Goal: Communication & Community: Ask a question

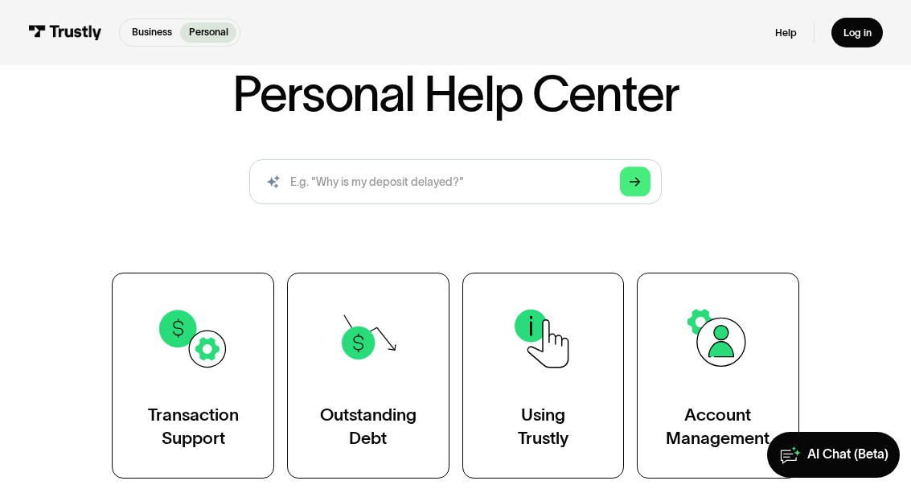
scroll to position [92, 0]
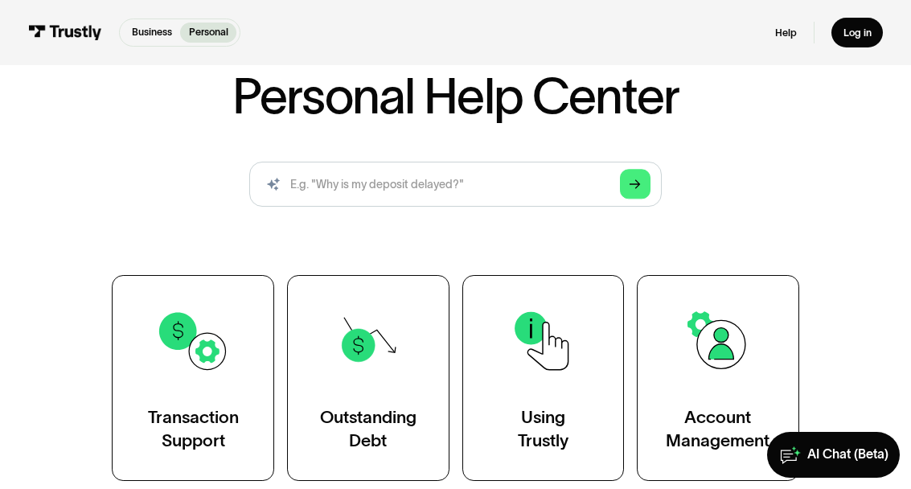
click at [220, 423] on div "Transaction Support" at bounding box center [193, 429] width 91 height 46
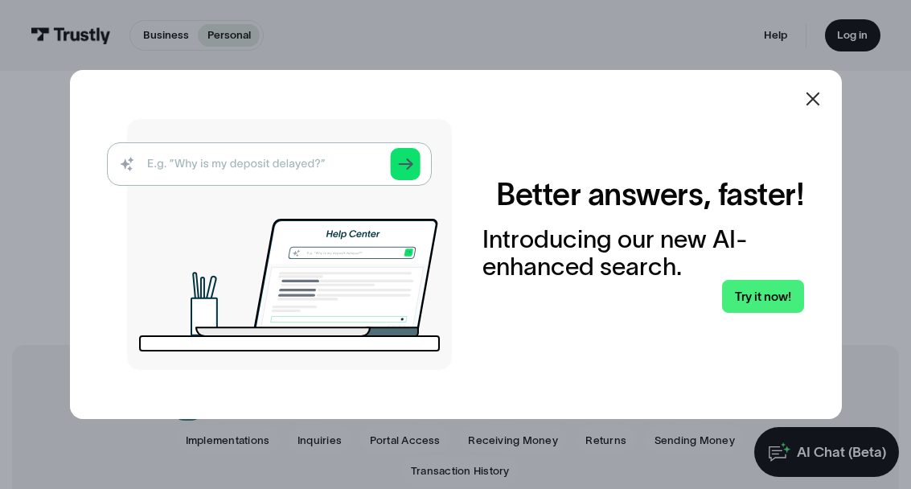
scroll to position [63, 0]
click at [133, 189] on img at bounding box center [279, 244] width 345 height 251
click at [126, 189] on img at bounding box center [279, 244] width 345 height 251
click at [117, 195] on img at bounding box center [279, 244] width 345 height 251
click at [131, 179] on img at bounding box center [279, 244] width 345 height 251
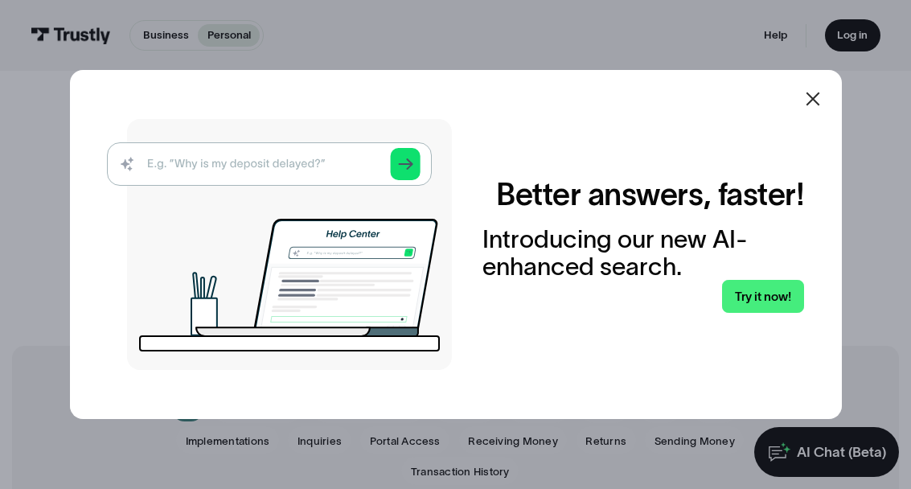
click at [415, 195] on img at bounding box center [279, 244] width 345 height 251
click at [409, 177] on img at bounding box center [279, 244] width 345 height 251
click at [420, 186] on img at bounding box center [279, 244] width 345 height 251
click at [417, 190] on img at bounding box center [279, 244] width 345 height 251
click at [410, 194] on img at bounding box center [279, 244] width 345 height 251
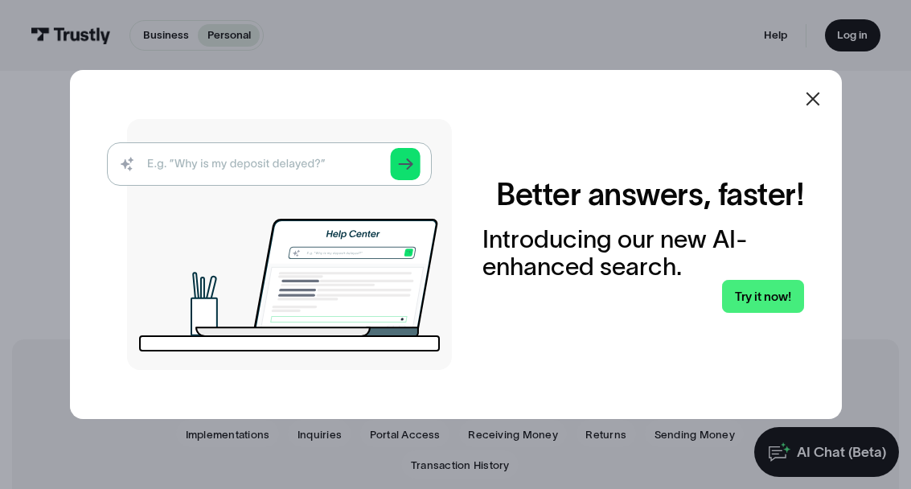
scroll to position [70, 0]
click at [290, 488] on div at bounding box center [455, 244] width 911 height 489
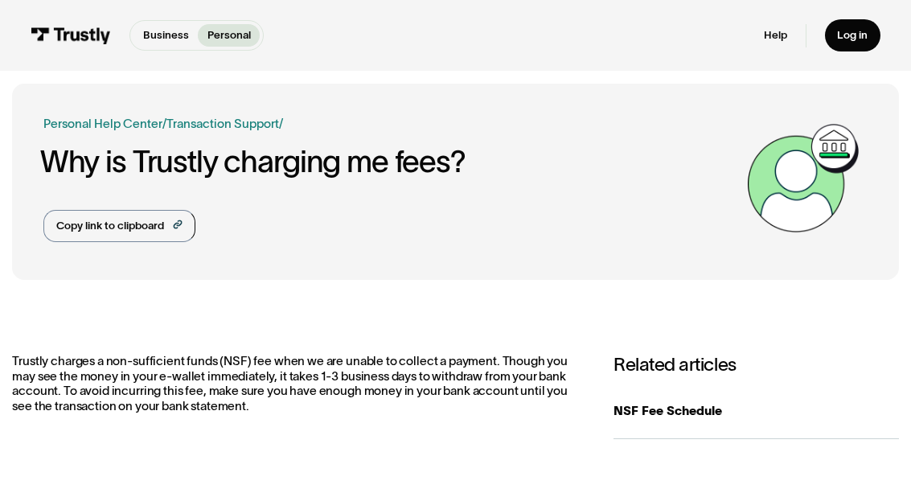
click at [154, 219] on div "Copy link to clipboard" at bounding box center [110, 226] width 108 height 16
click at [458, 159] on h1 "Why is Trustly charging me fees?" at bounding box center [390, 162] width 700 height 34
click at [693, 360] on h3 "Related articles" at bounding box center [755, 365] width 285 height 23
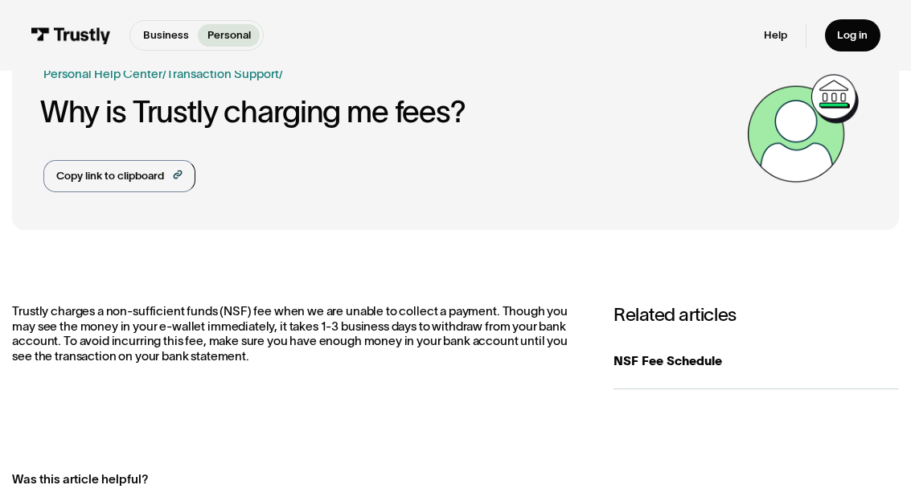
scroll to position [50, 0]
click at [691, 353] on div "NSF Fee Schedule" at bounding box center [755, 360] width 285 height 18
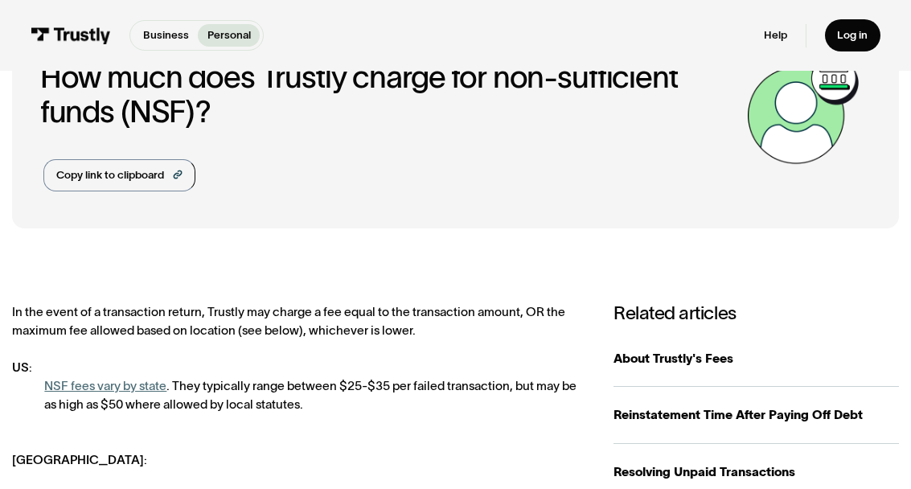
scroll to position [81, 0]
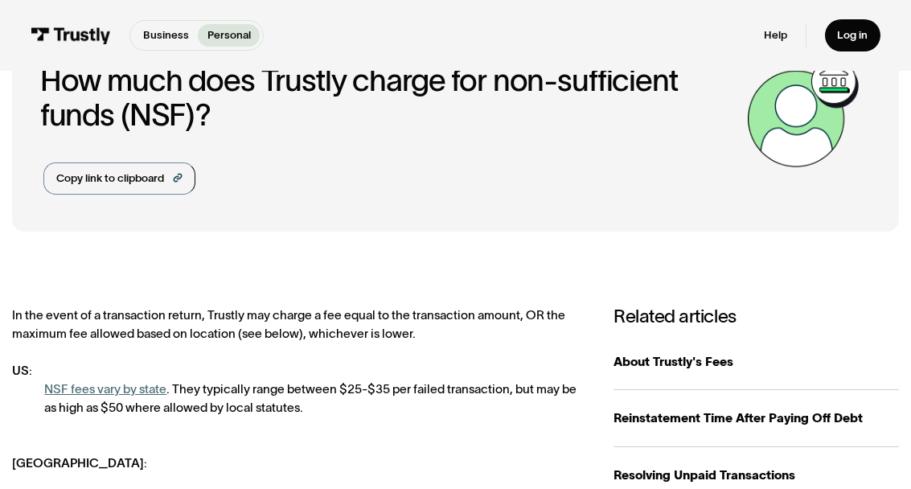
click at [721, 344] on link "About Trustly's Fees" at bounding box center [755, 362] width 285 height 56
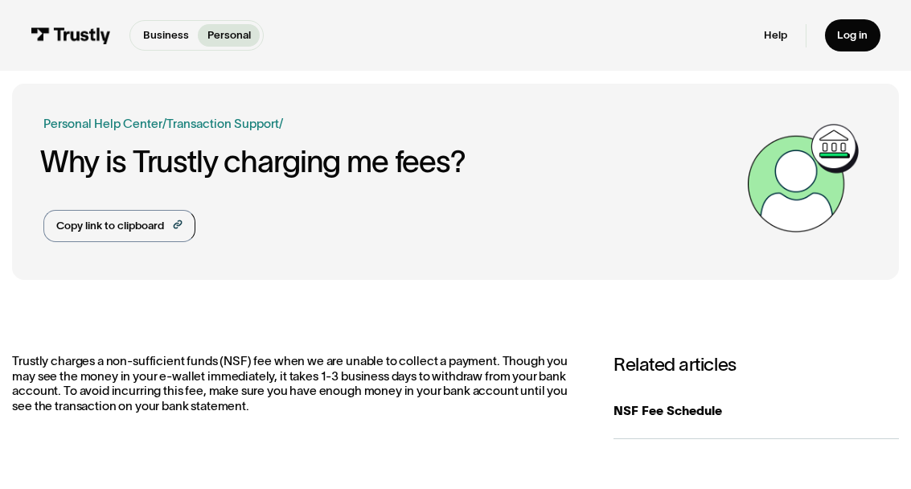
click at [707, 370] on h3 "Related articles" at bounding box center [755, 365] width 285 height 23
click at [853, 33] on div "Log in" at bounding box center [852, 35] width 31 height 14
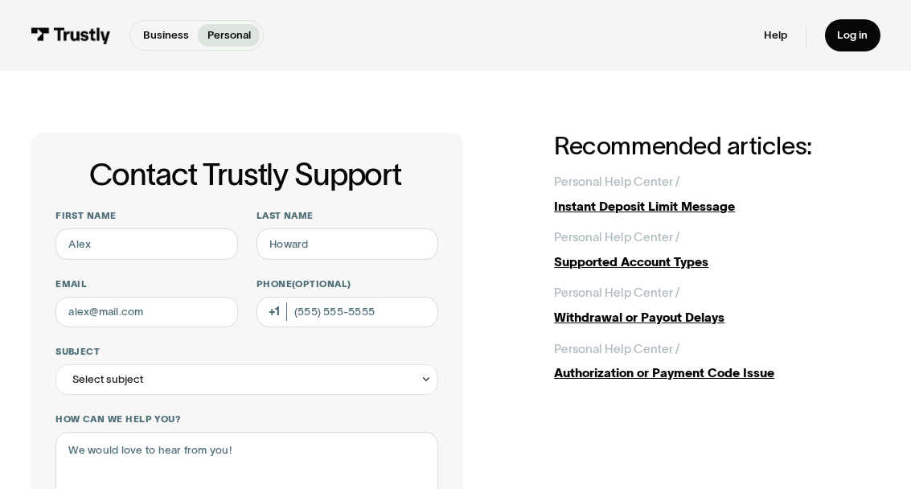
click at [110, 220] on label "First name" at bounding box center [146, 216] width 183 height 12
click at [110, 228] on input "First name" at bounding box center [146, 243] width 183 height 31
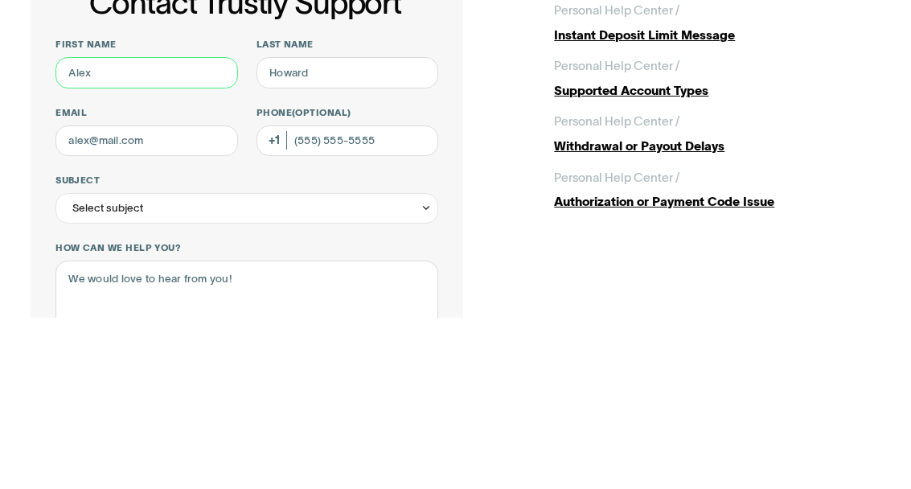
type input "J"
type input "Judy"
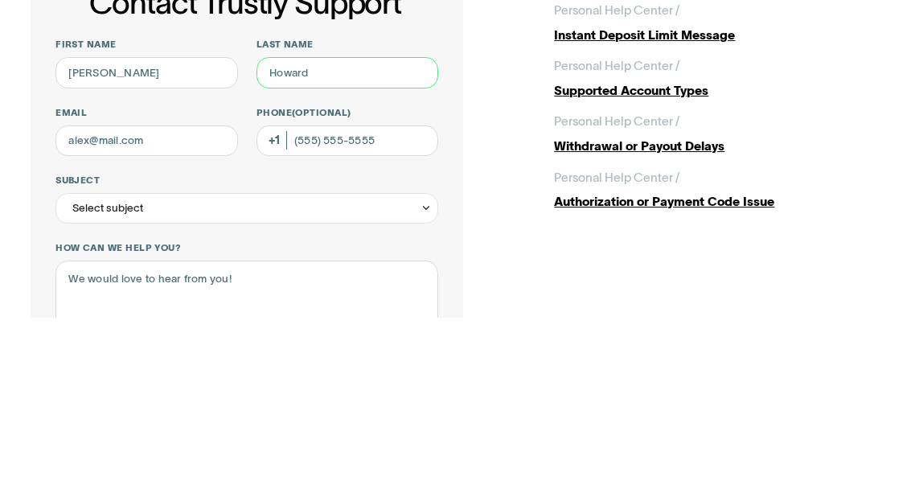
type input "Corrigan"
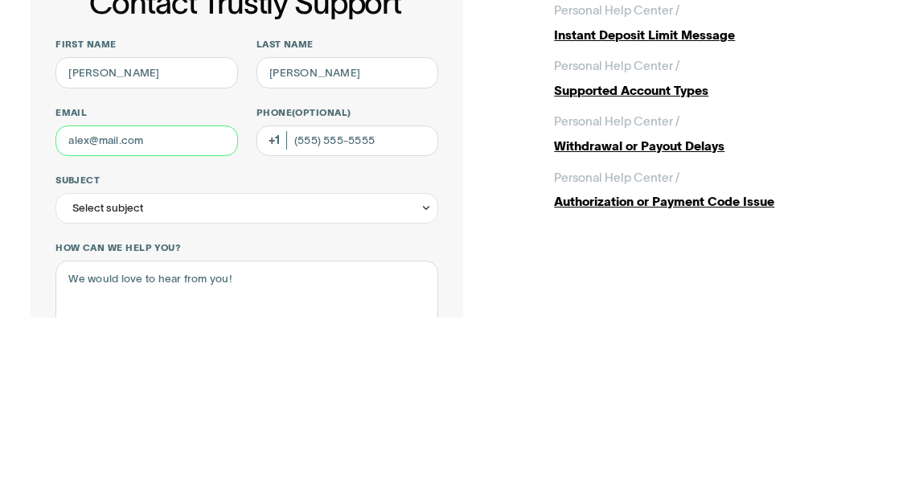
click at [164, 297] on input "Email" at bounding box center [146, 312] width 183 height 31
type input "[EMAIL_ADDRESS][DOMAIN_NAME]"
click at [345, 279] on span "(Optional)" at bounding box center [321, 284] width 59 height 10
click at [345, 297] on input "Phone (Optional)" at bounding box center [347, 312] width 183 height 31
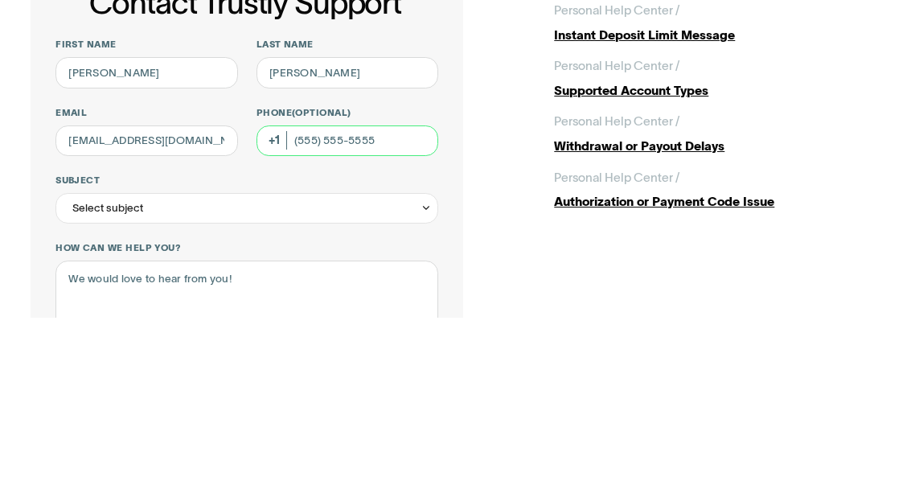
type input "[PHONE_NUMBER]"
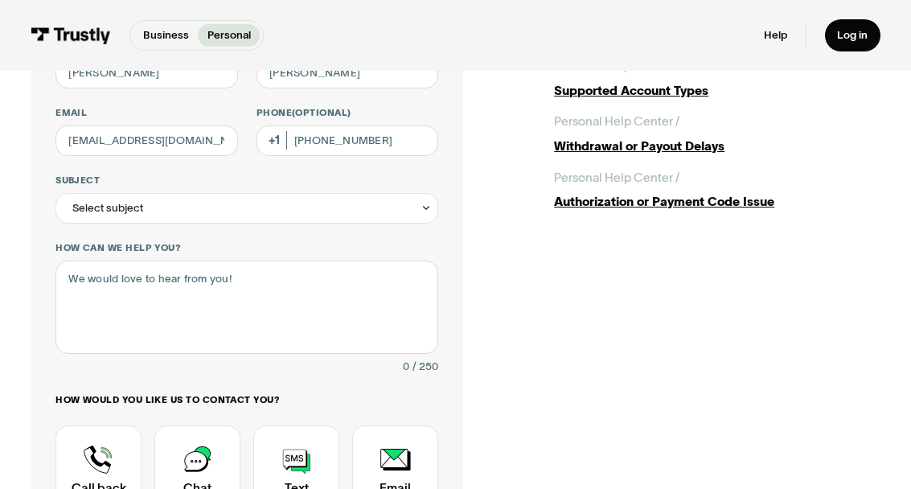
click at [76, 206] on div "Select subject" at bounding box center [107, 208] width 71 height 18
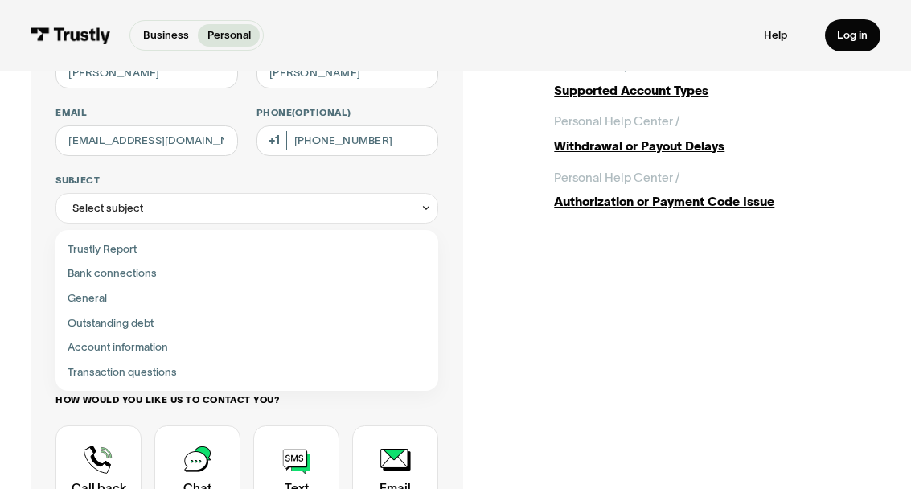
click at [79, 209] on div "Select subject" at bounding box center [107, 208] width 71 height 18
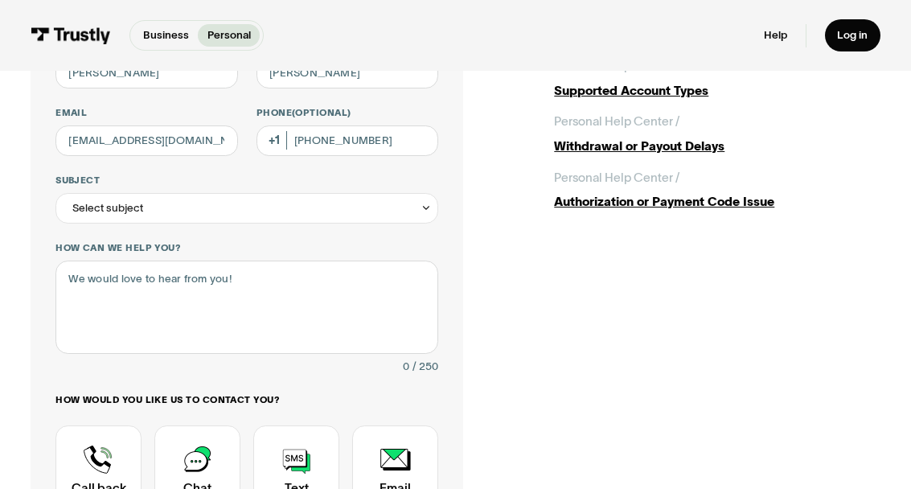
click at [85, 202] on div "Select subject" at bounding box center [107, 208] width 71 height 18
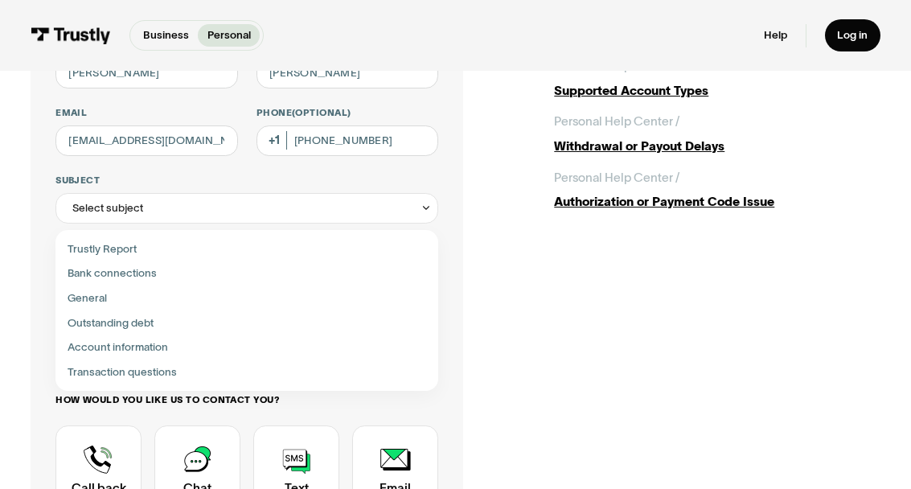
click at [80, 199] on div "Select subject" at bounding box center [107, 208] width 71 height 18
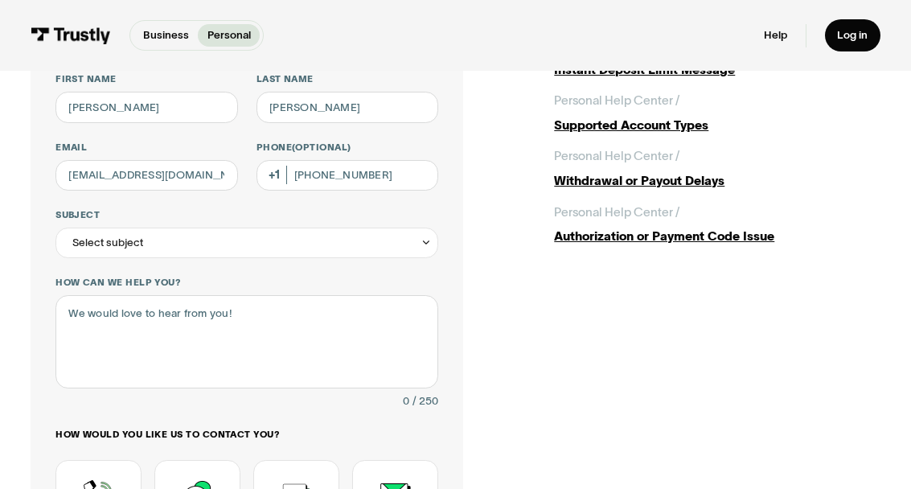
scroll to position [137, 0]
click at [80, 241] on div "Select subject" at bounding box center [107, 242] width 71 height 18
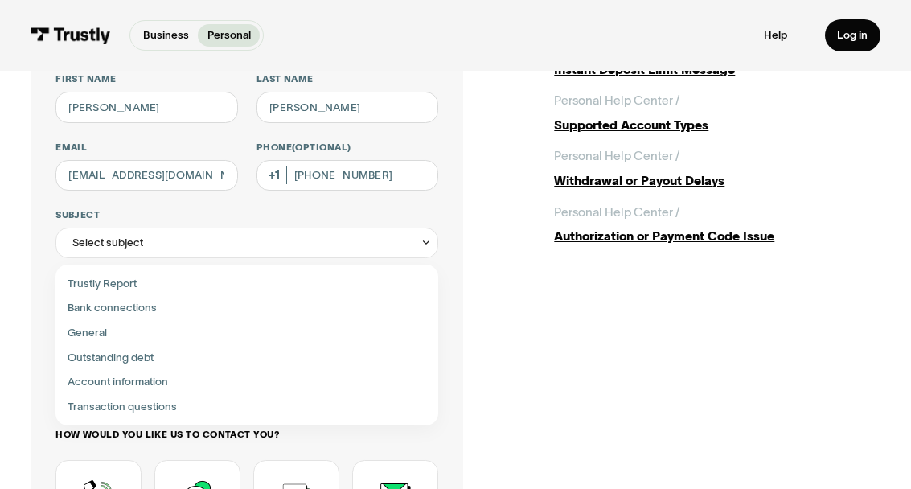
click at [99, 233] on div "Select subject" at bounding box center [107, 242] width 71 height 18
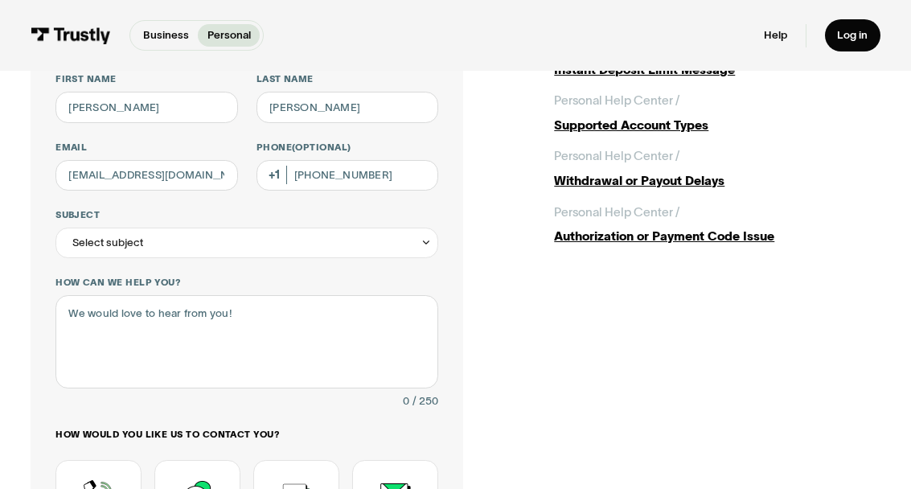
click at [74, 238] on div "Select subject" at bounding box center [107, 242] width 71 height 18
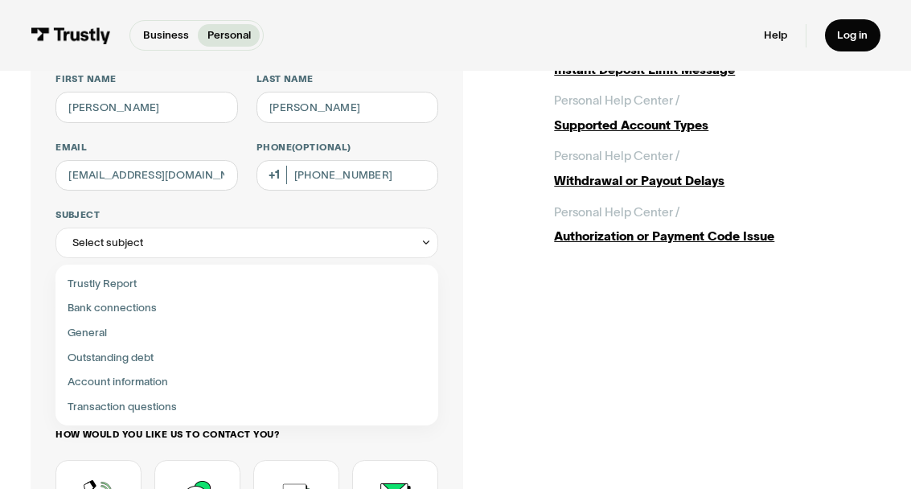
click at [80, 233] on div "Select subject" at bounding box center [107, 242] width 71 height 18
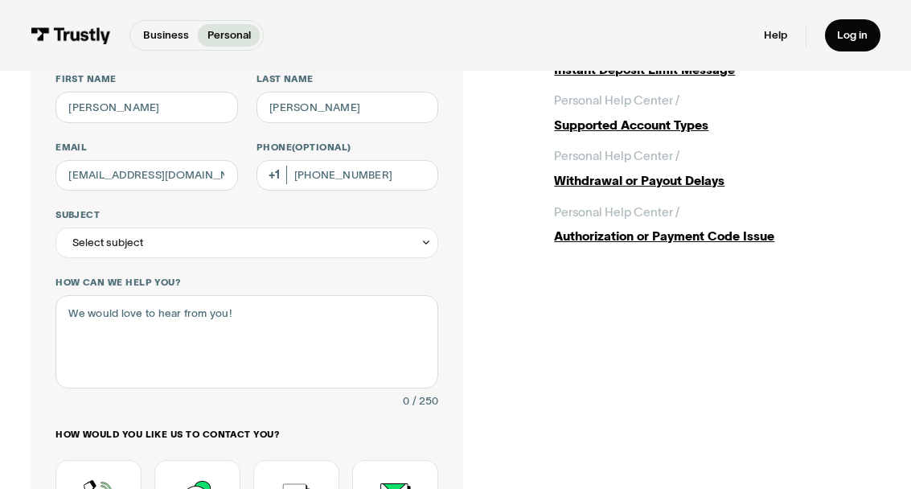
click at [73, 218] on label "Subject" at bounding box center [246, 215] width 383 height 12
click at [73, 228] on input "Subject" at bounding box center [246, 243] width 383 height 31
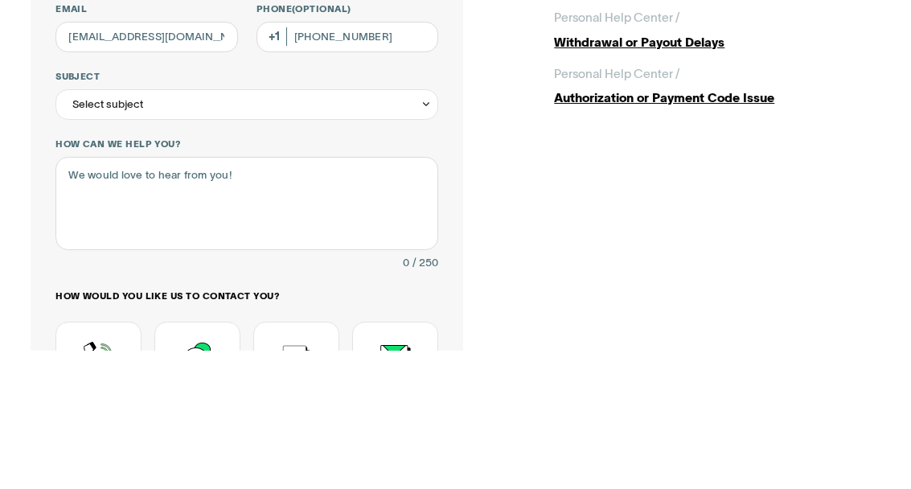
scroll to position [275, 0]
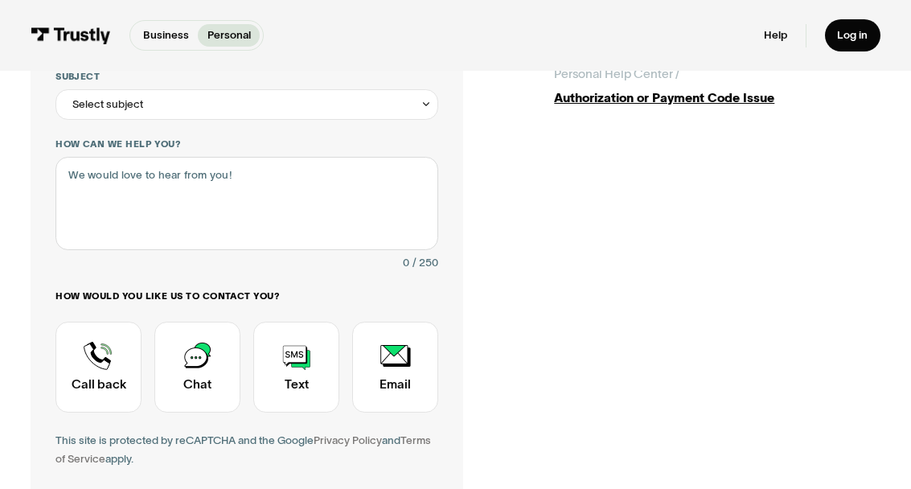
click at [425, 80] on label "Subject" at bounding box center [246, 77] width 383 height 12
click at [425, 89] on input "**********" at bounding box center [246, 104] width 383 height 31
click at [408, 99] on div "Select subject" at bounding box center [246, 104] width 383 height 31
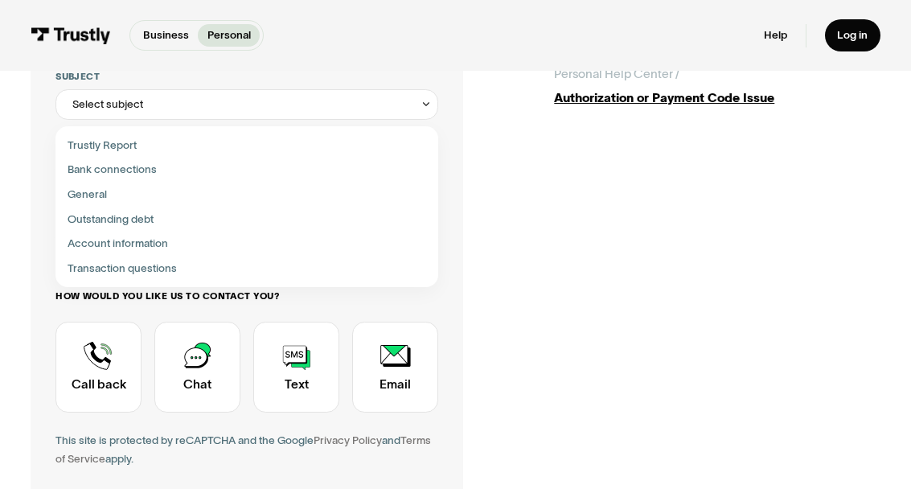
click at [430, 100] on icon "Contact Trustly Support" at bounding box center [426, 104] width 11 height 12
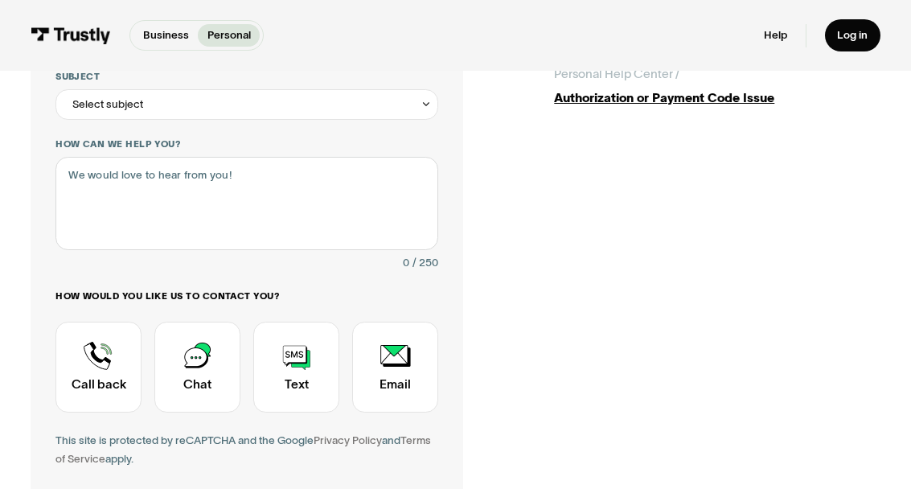
click at [419, 101] on div "Select subject" at bounding box center [246, 104] width 383 height 31
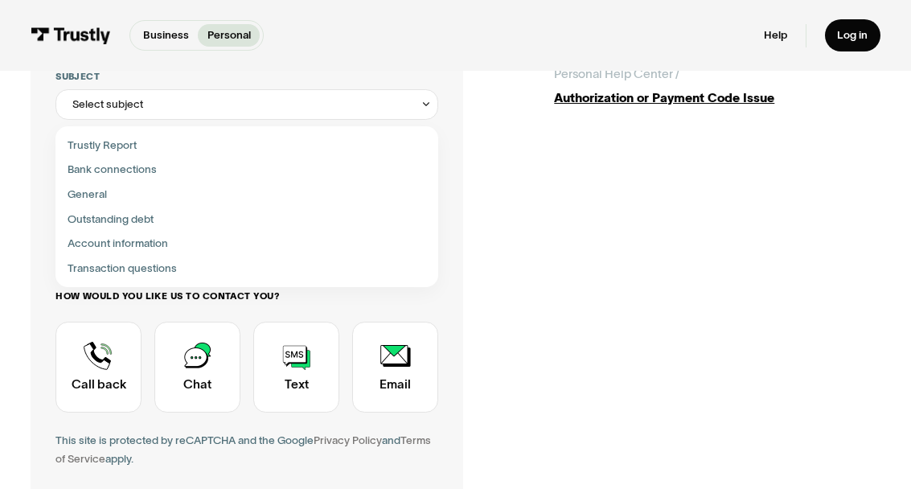
click at [144, 264] on div "Contact Trustly Support" at bounding box center [247, 268] width 371 height 25
type input "**********"
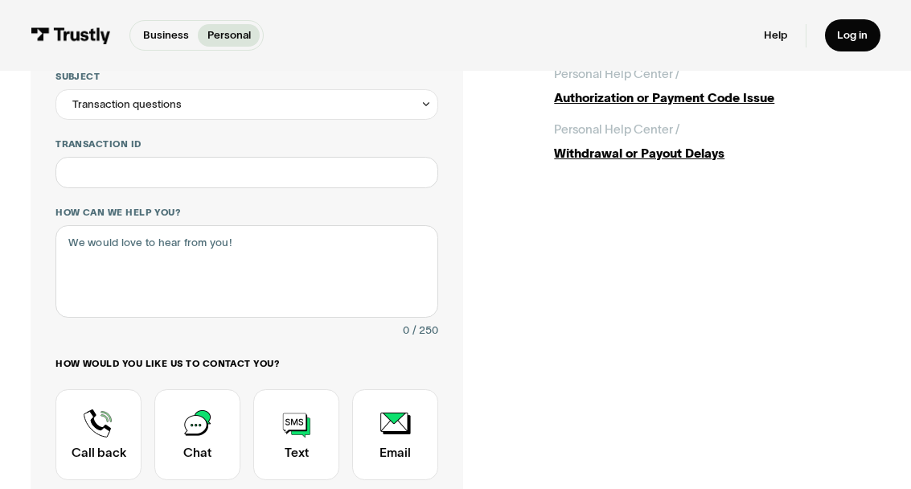
click at [143, 111] on div "Transaction questions" at bounding box center [126, 104] width 109 height 18
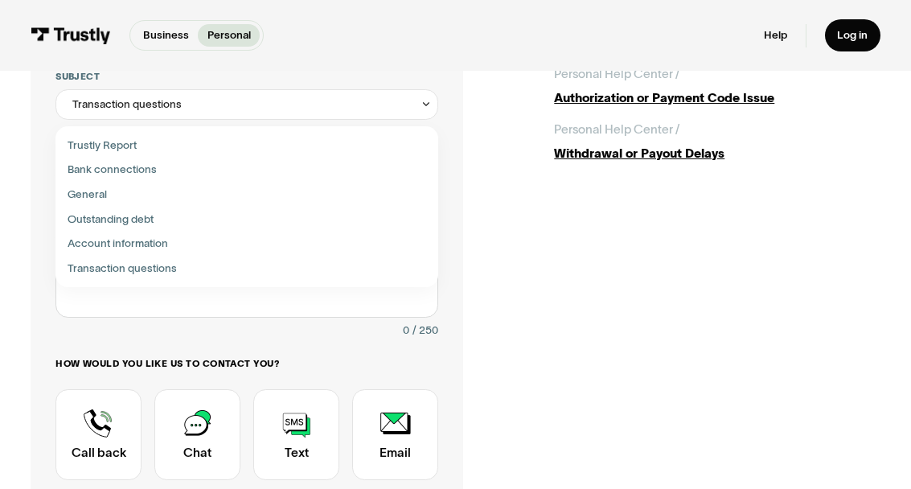
click at [165, 259] on div "Contact Trustly Support" at bounding box center [247, 268] width 371 height 25
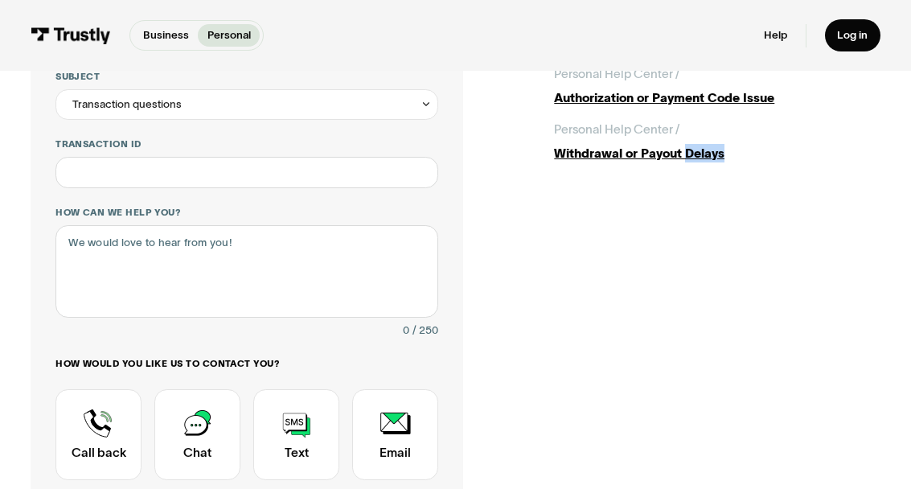
click at [900, 435] on div "**********" at bounding box center [455, 246] width 911 height 901
click at [224, 29] on p "Personal" at bounding box center [228, 35] width 43 height 16
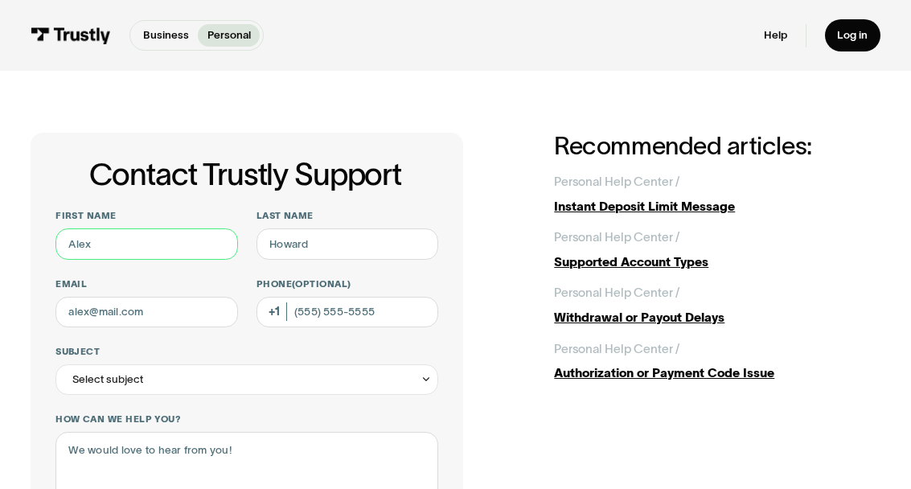
click at [110, 248] on input "First name" at bounding box center [146, 243] width 183 height 31
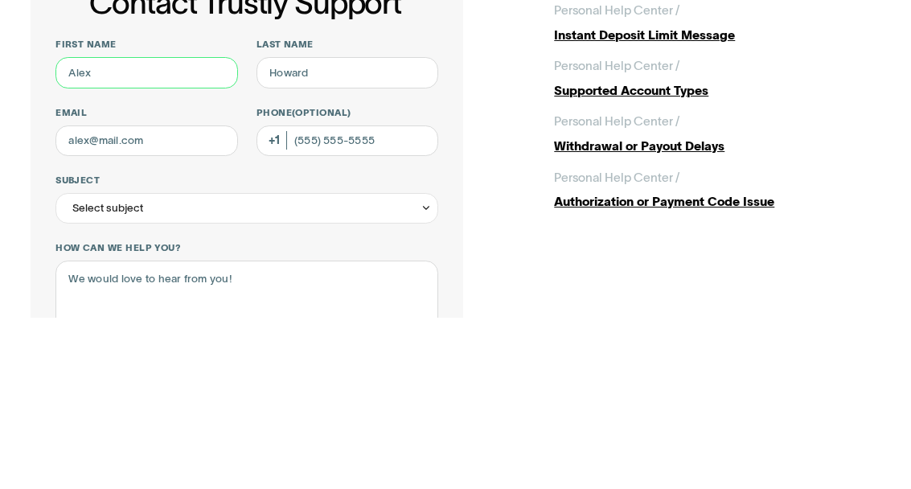
type input "[PERSON_NAME]"
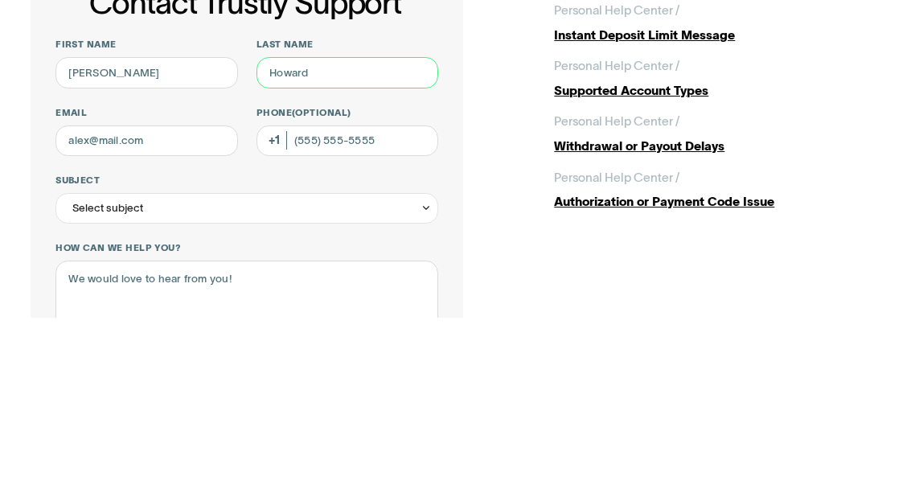
click at [343, 228] on input "Last name" at bounding box center [347, 243] width 183 height 31
type input "[PERSON_NAME]"
click at [80, 210] on div "First name Judy Last name Corrigan Email Phone (Optional) Subject Select subjec…" at bounding box center [246, 486] width 383 height 552
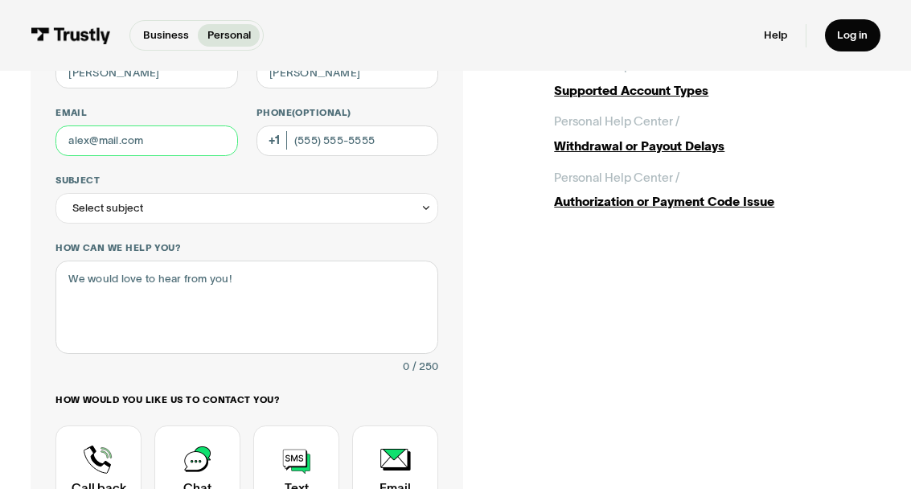
click at [105, 134] on input "Email" at bounding box center [146, 140] width 183 height 31
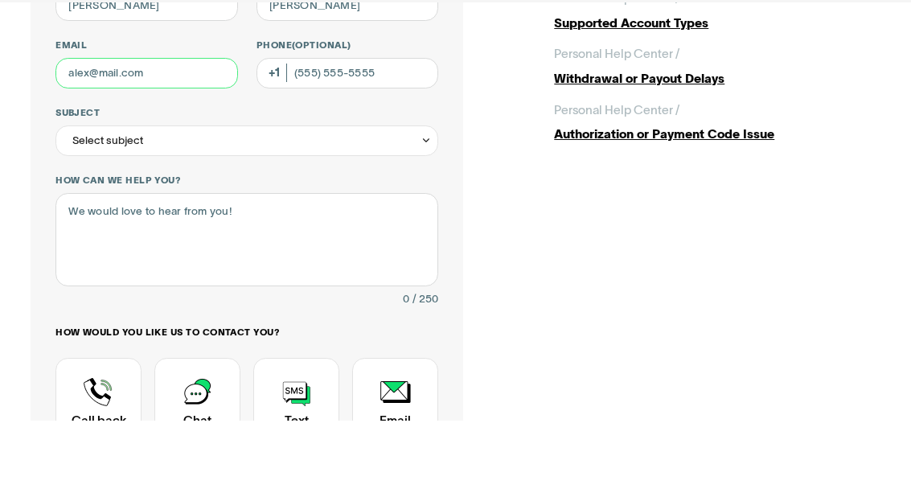
type input "[EMAIL_ADDRESS][DOMAIN_NAME]"
click at [330, 109] on span "(Optional)" at bounding box center [321, 114] width 59 height 10
click at [330, 126] on input "Phone (Optional)" at bounding box center [347, 141] width 183 height 31
type input "[PHONE_NUMBER]"
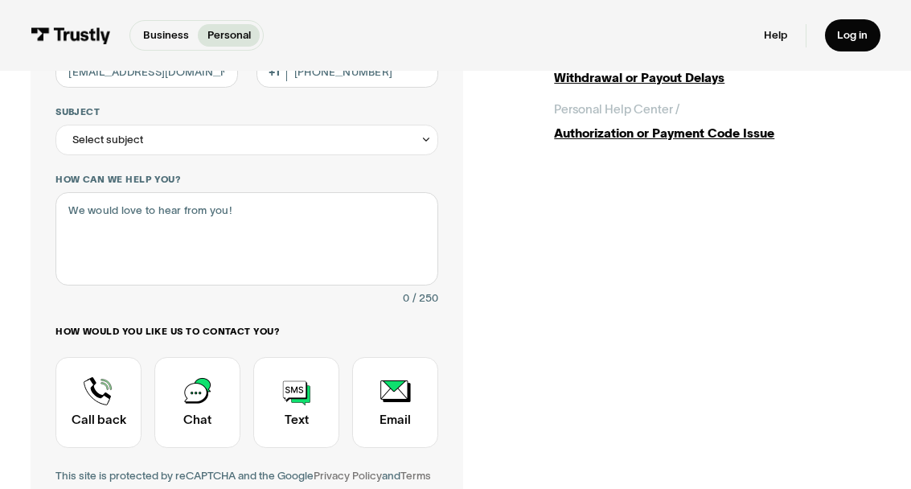
click at [186, 137] on div "Select subject" at bounding box center [246, 140] width 383 height 31
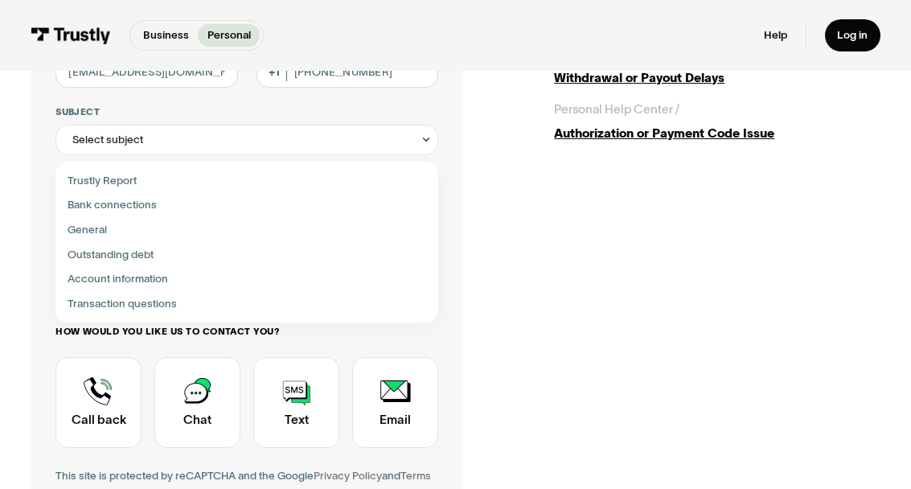
click at [178, 132] on div "Select subject" at bounding box center [246, 140] width 383 height 31
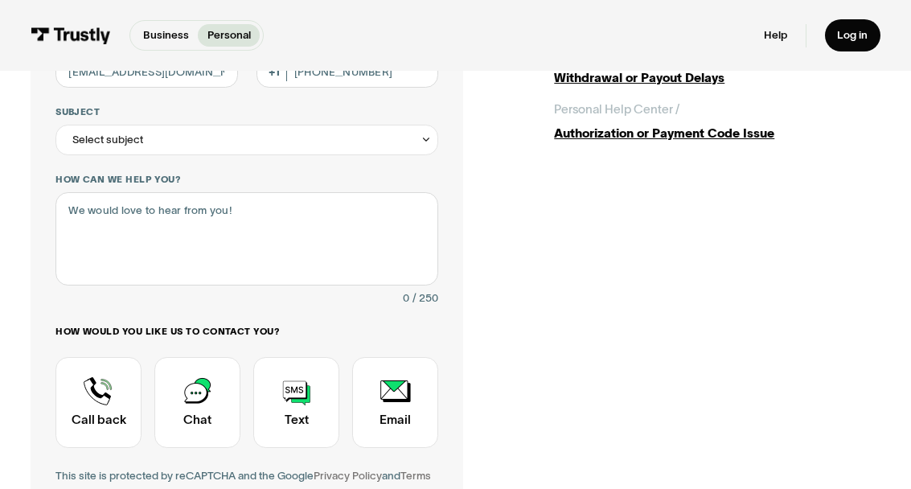
click at [411, 141] on div "Select subject" at bounding box center [246, 140] width 383 height 31
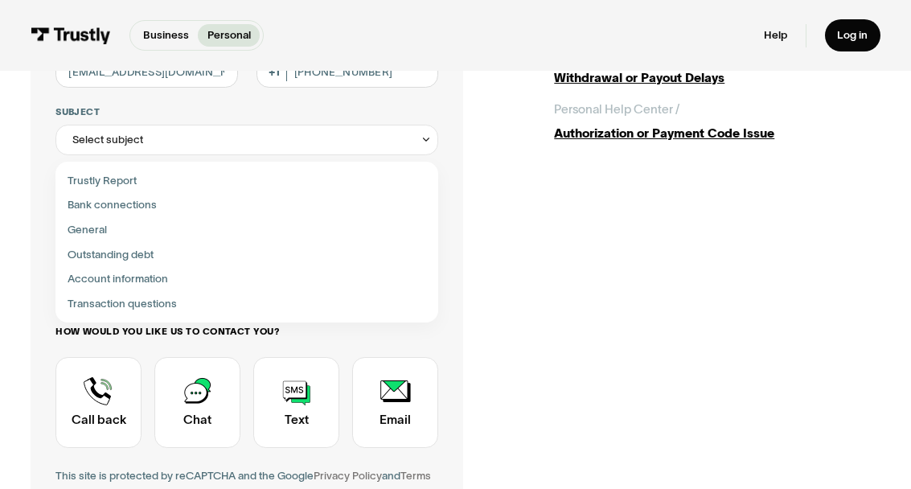
click at [162, 296] on div "Contact Trustly Support" at bounding box center [247, 303] width 371 height 25
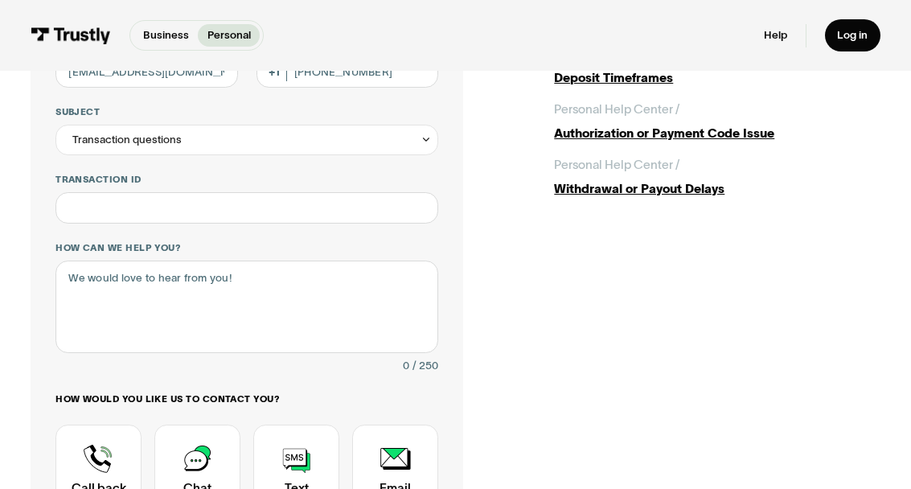
click at [421, 141] on icon "Contact Trustly Support" at bounding box center [426, 139] width 11 height 12
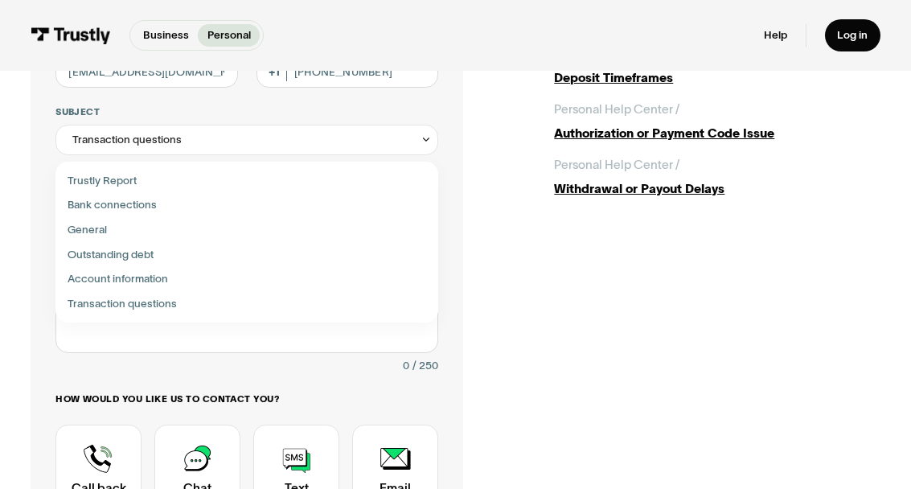
click at [162, 267] on label "Account information" at bounding box center [247, 279] width 371 height 25
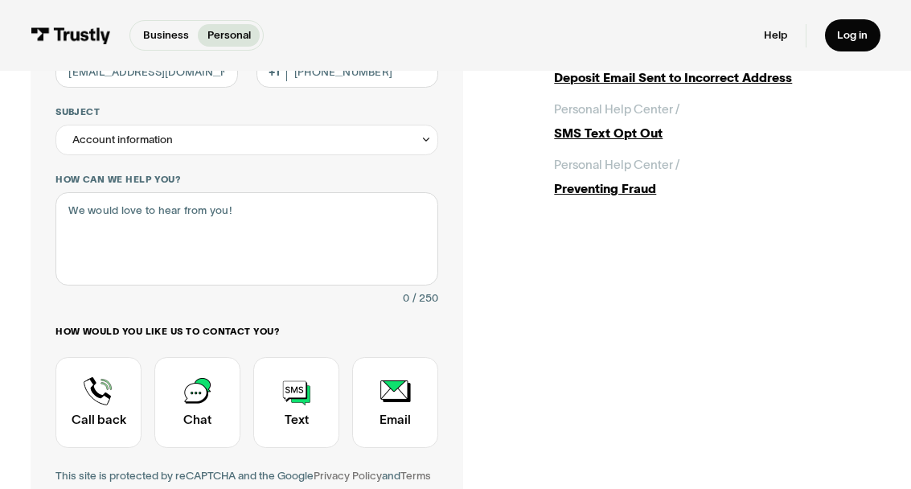
click at [183, 137] on div "Account information" at bounding box center [246, 140] width 383 height 31
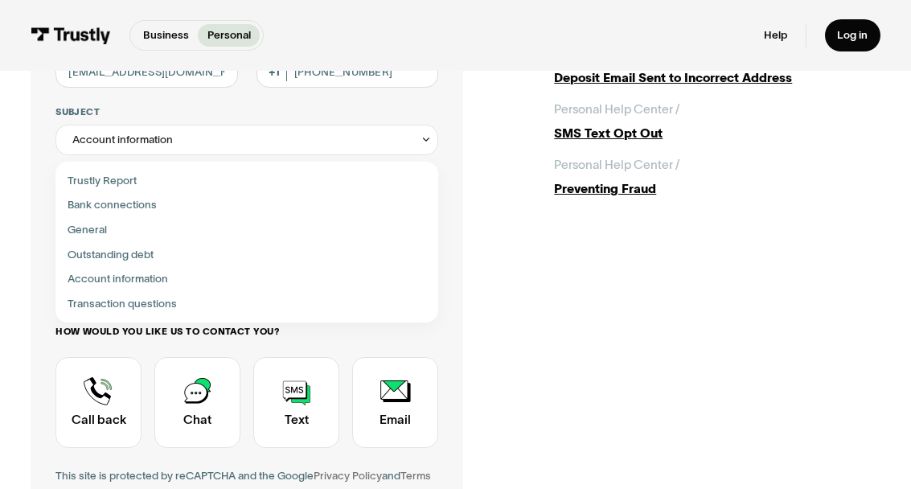
click at [102, 220] on div "Contact Trustly Support" at bounding box center [247, 229] width 371 height 25
type input "*******"
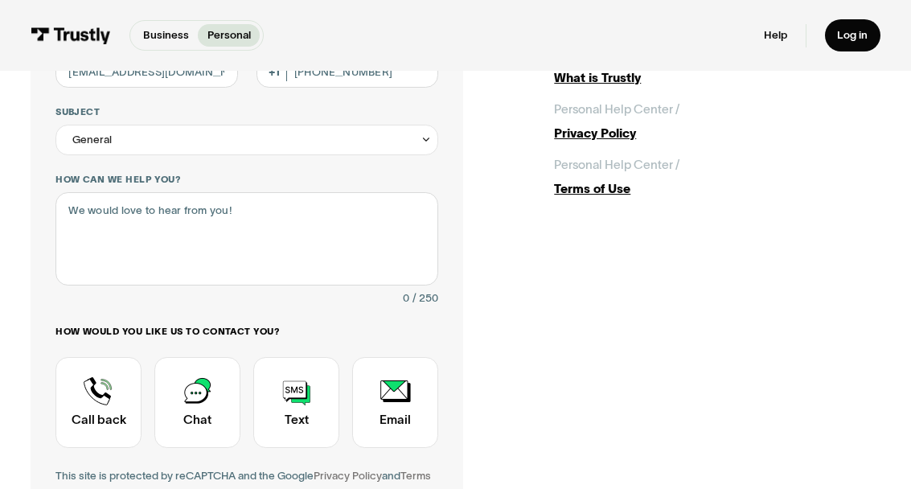
click at [146, 134] on div "General" at bounding box center [246, 140] width 383 height 31
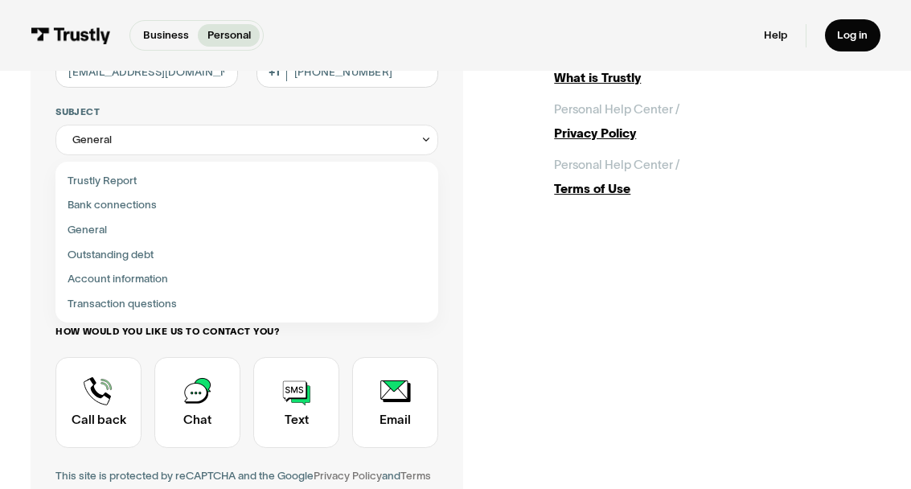
click at [144, 138] on div "General" at bounding box center [246, 140] width 383 height 31
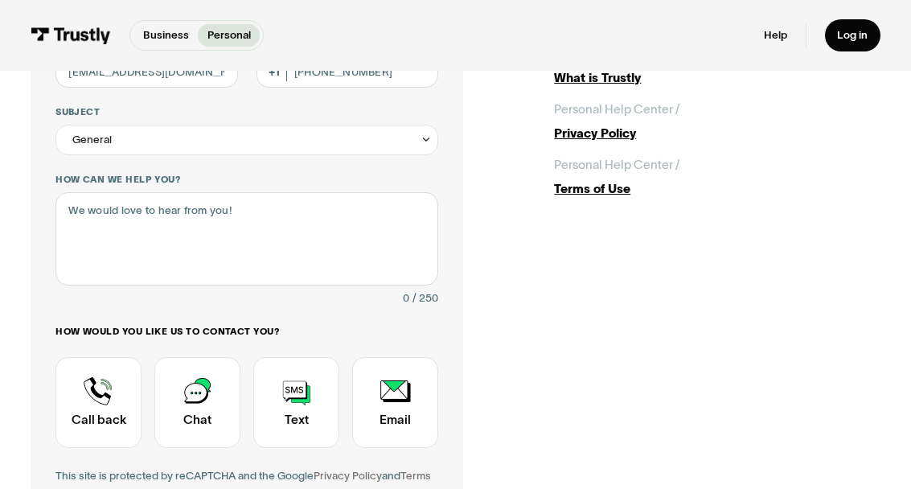
click at [87, 137] on div "General" at bounding box center [91, 139] width 39 height 18
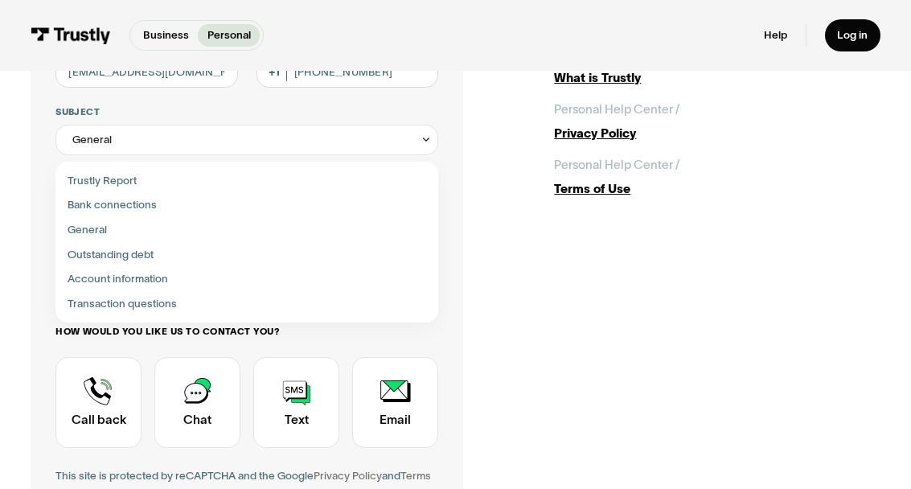
click at [162, 133] on div "General" at bounding box center [246, 140] width 383 height 31
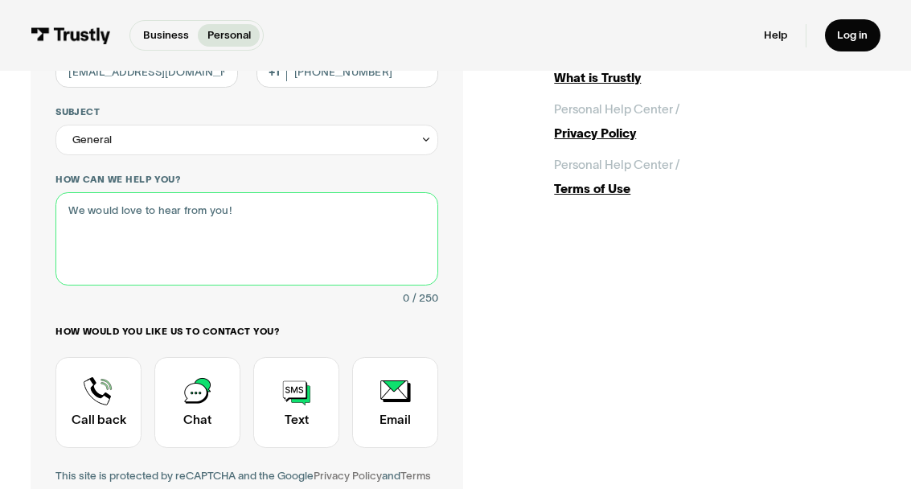
click at [270, 203] on textarea "How can we help you?" at bounding box center [246, 238] width 383 height 92
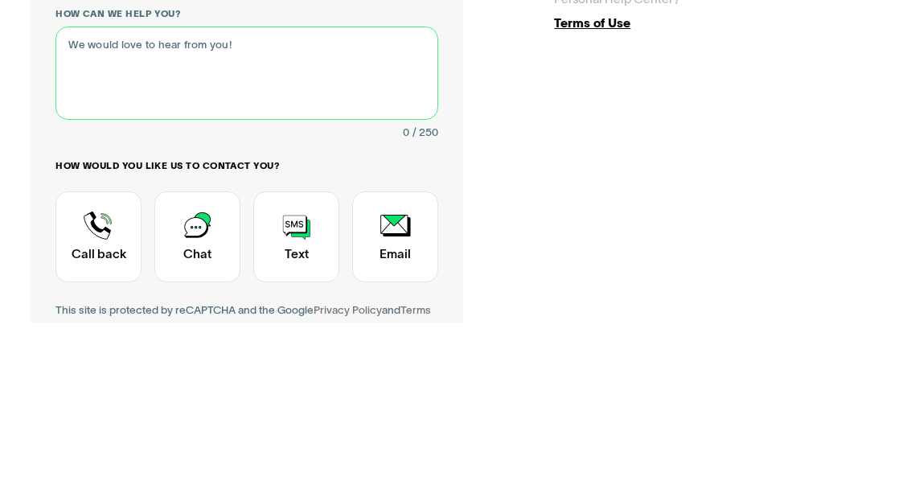
click at [266, 193] on textarea "How can we help you?" at bounding box center [246, 239] width 383 height 92
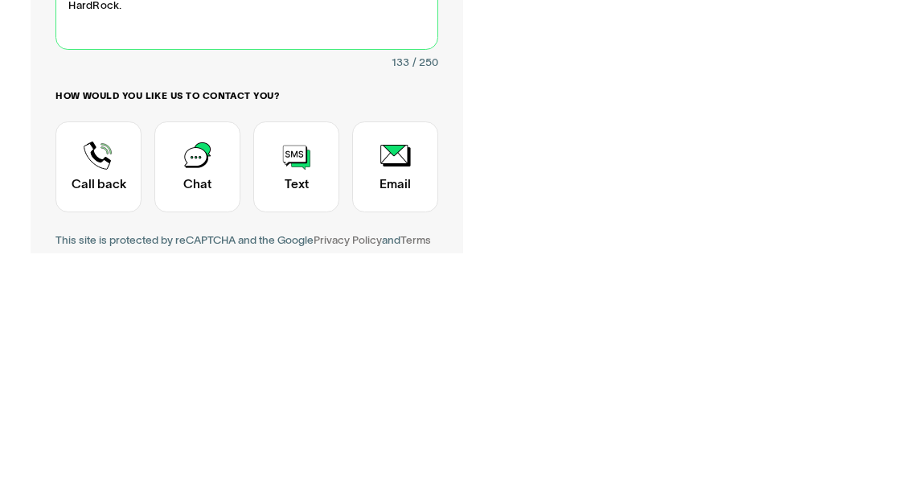
type textarea "I made several deposit attempts, none of which went through. The money was take…"
click at [97, 358] on div "Contact Trustly Support" at bounding box center [98, 403] width 86 height 91
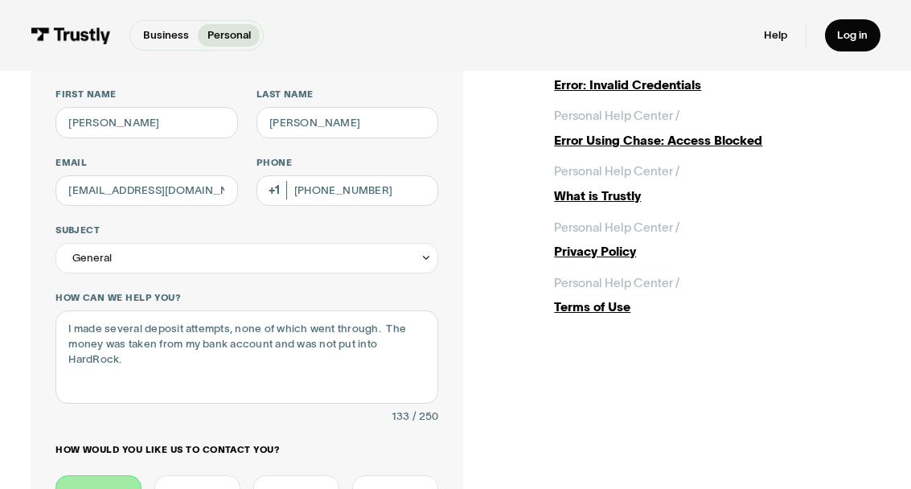
scroll to position [121, 0]
click at [127, 119] on input "[PERSON_NAME]" at bounding box center [146, 122] width 183 height 31
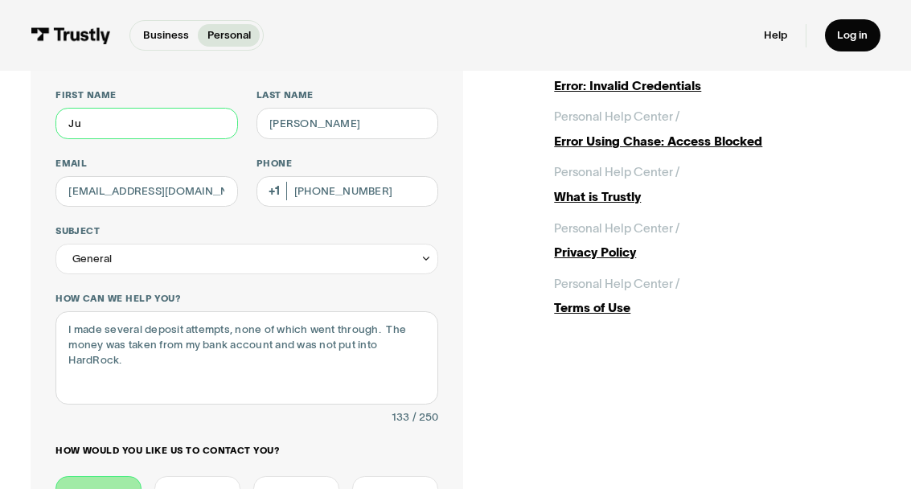
type input "J"
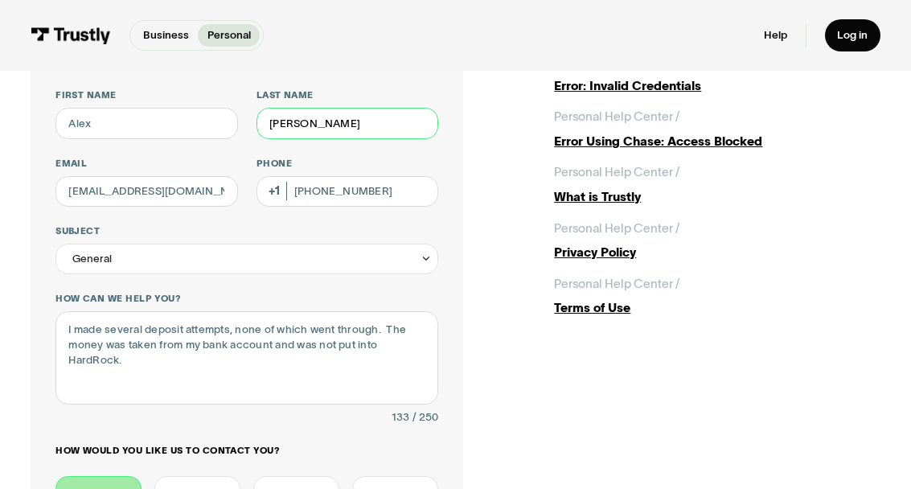
click at [352, 111] on input "[PERSON_NAME]" at bounding box center [347, 123] width 183 height 31
click at [330, 117] on input "[PERSON_NAME]" at bounding box center [347, 123] width 183 height 31
type input "C"
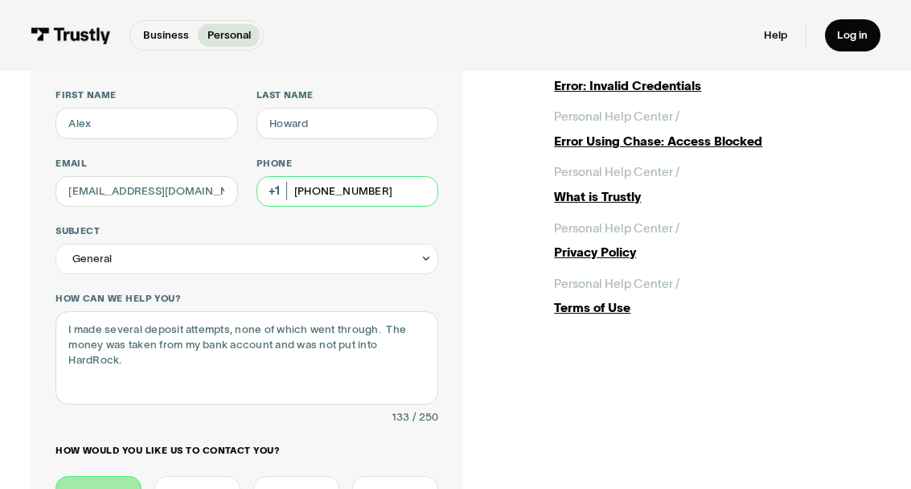
click at [387, 187] on input "[PHONE_NUMBER]" at bounding box center [347, 191] width 183 height 31
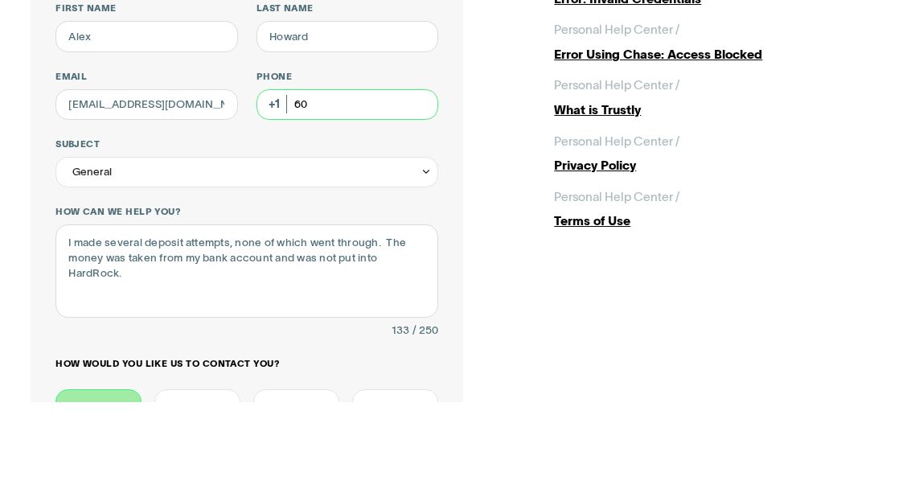
type input "6"
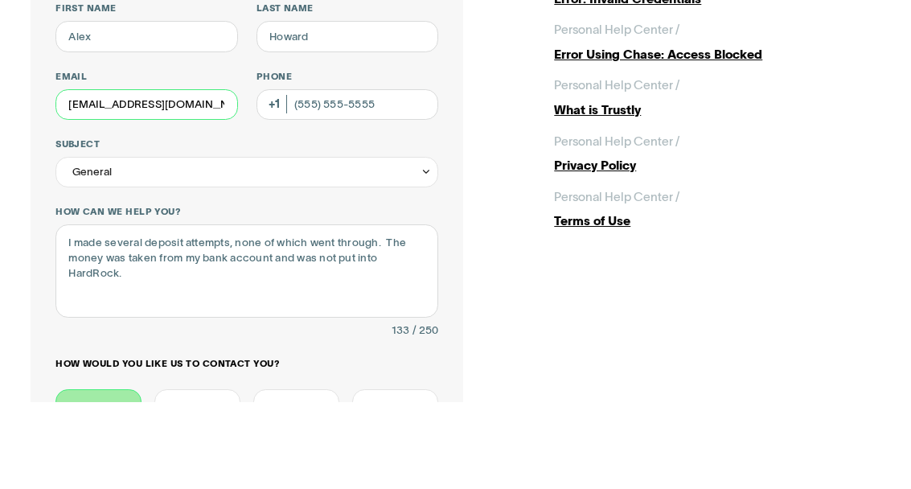
click at [203, 176] on input "[EMAIL_ADDRESS][DOMAIN_NAME]" at bounding box center [146, 191] width 183 height 31
type input "s"
click at [125, 244] on div "General" at bounding box center [246, 259] width 383 height 31
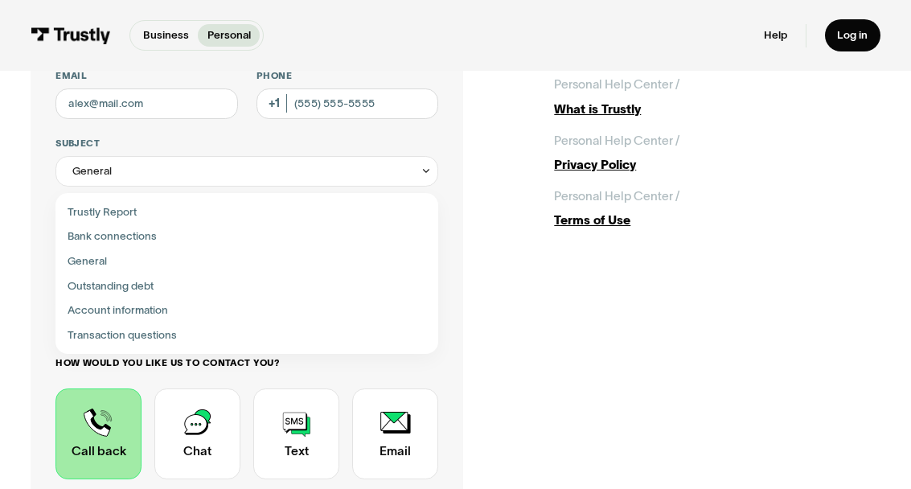
click at [146, 170] on div "General" at bounding box center [246, 171] width 383 height 31
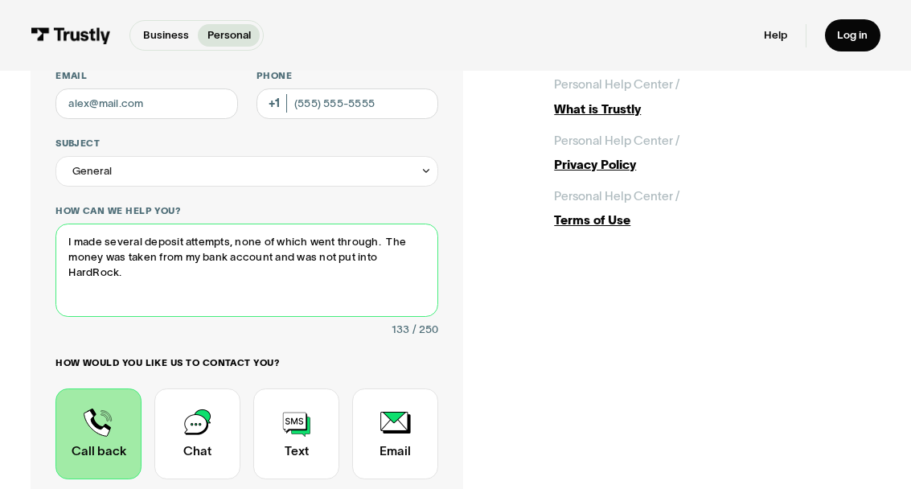
click at [418, 242] on textarea "I made several deposit attempts, none of which went through. The money was take…" at bounding box center [246, 270] width 383 height 92
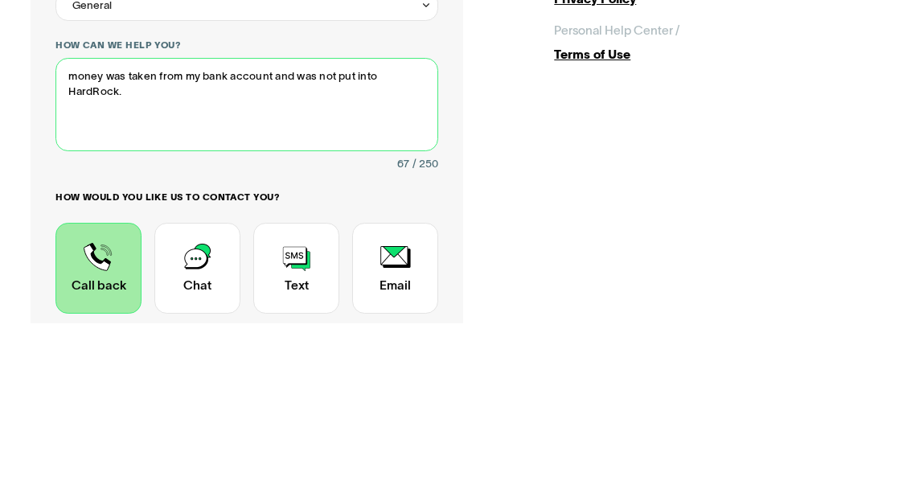
click at [153, 224] on textarea "money was taken from my bank account and was not put into HardRock." at bounding box center [246, 270] width 383 height 92
click at [375, 224] on textarea "from my bank account and was not put into HardRock." at bounding box center [246, 270] width 383 height 92
click at [367, 224] on textarea "from my bank account and was not put into HardRock." at bounding box center [246, 270] width 383 height 92
type textarea "from"
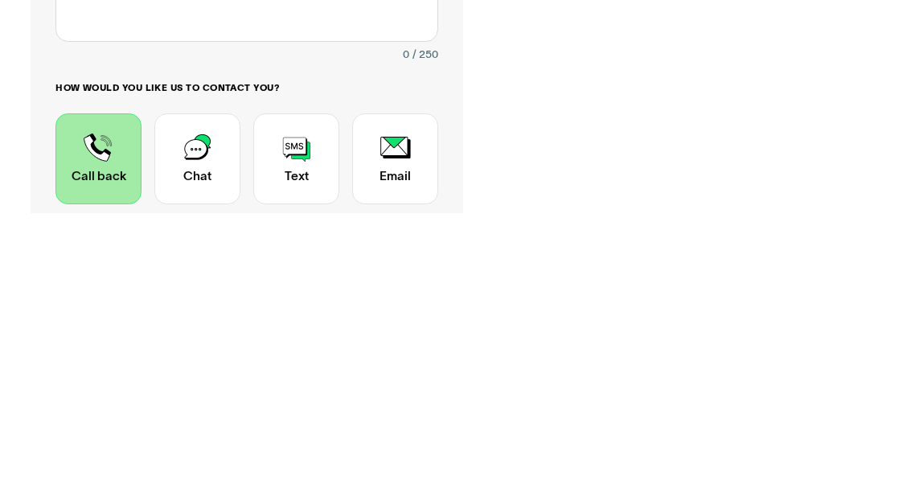
click at [165, 389] on div "Contact Trustly Support" at bounding box center [197, 434] width 86 height 91
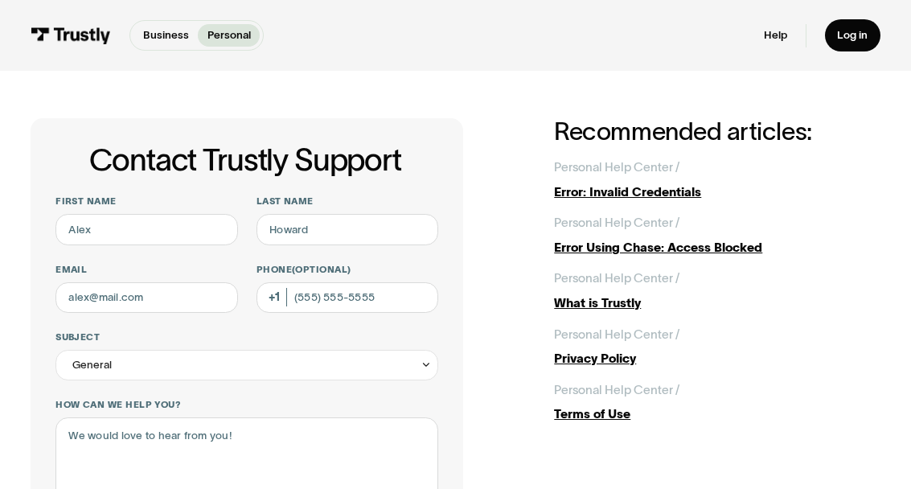
scroll to position [0, 0]
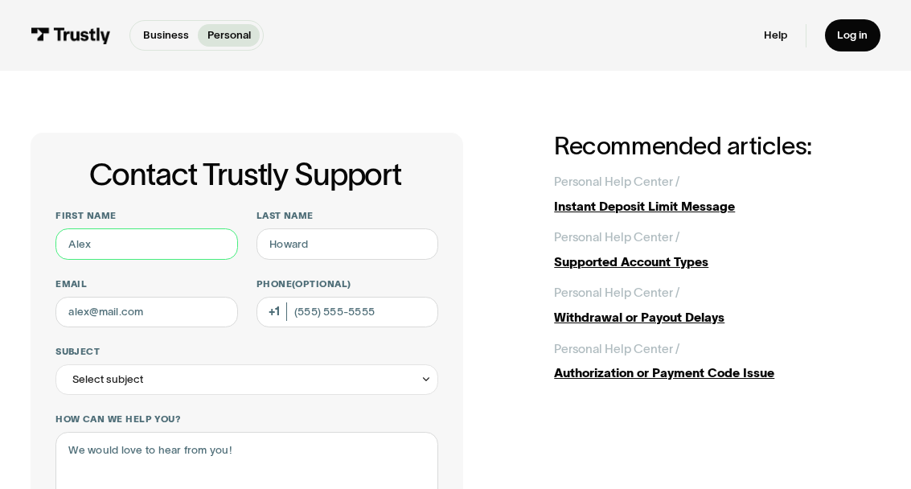
click at [139, 232] on input "First name" at bounding box center [146, 243] width 183 height 31
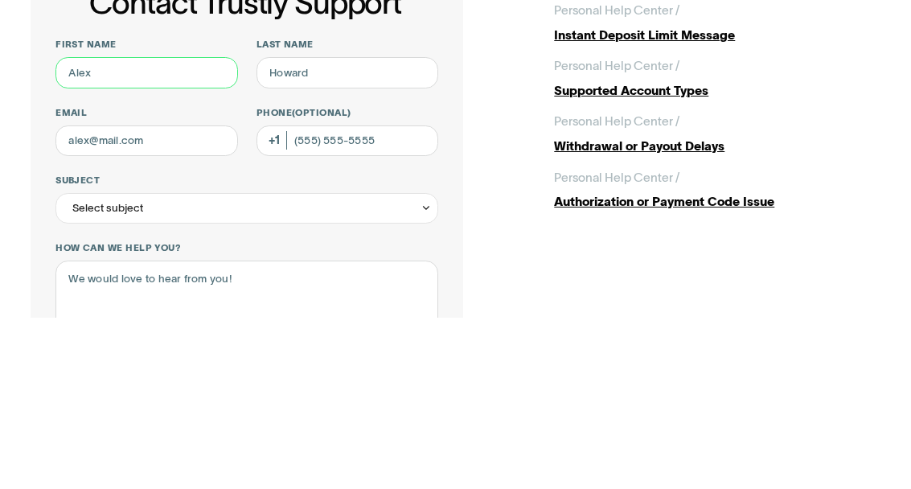
type input "[PERSON_NAME]"
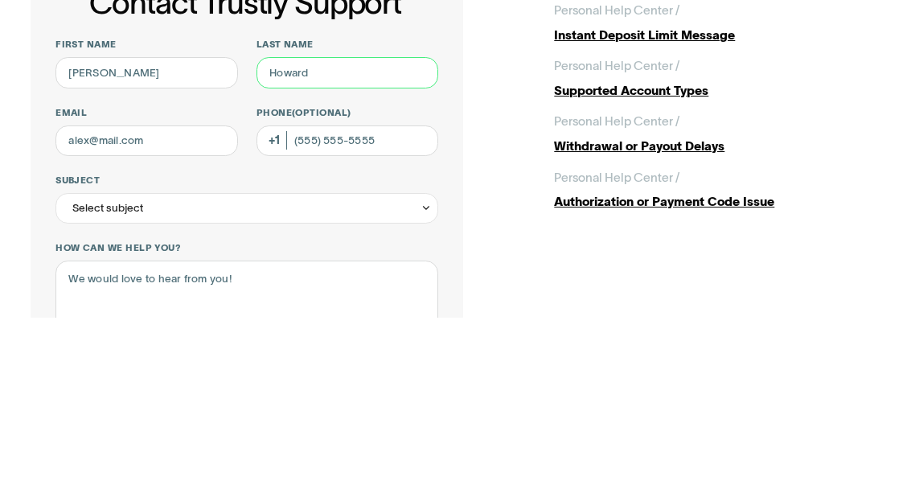
click at [347, 228] on input "Last name" at bounding box center [347, 243] width 183 height 31
type input "[PERSON_NAME]"
click at [117, 278] on label "Email" at bounding box center [146, 284] width 183 height 12
click at [117, 297] on input "Email" at bounding box center [146, 312] width 183 height 31
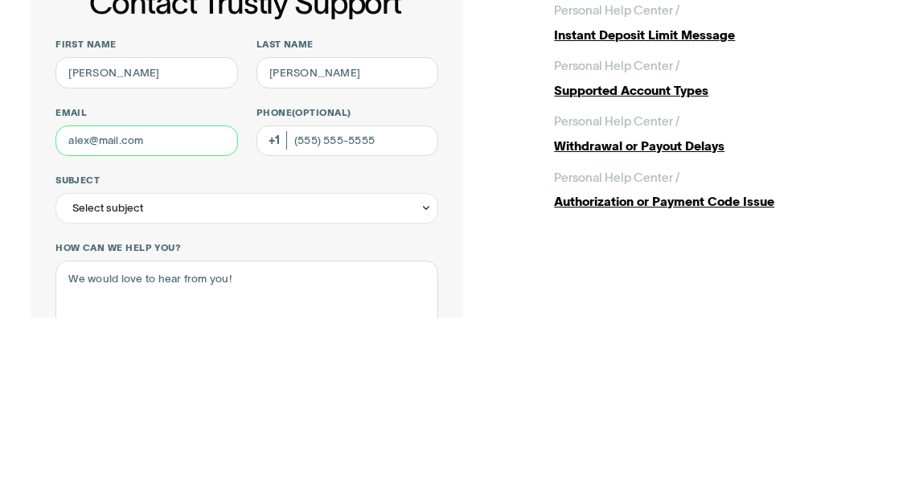
type input "[EMAIL_ADDRESS][DOMAIN_NAME]"
click at [396, 278] on label "Phone (Optional)" at bounding box center [347, 284] width 183 height 12
click at [396, 297] on input "Phone (Optional)" at bounding box center [347, 312] width 183 height 31
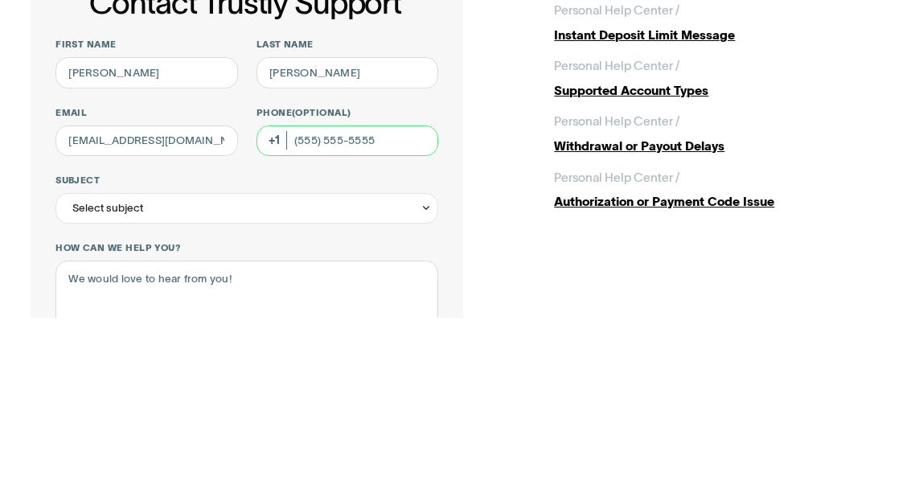
type input "[PHONE_NUMBER]"
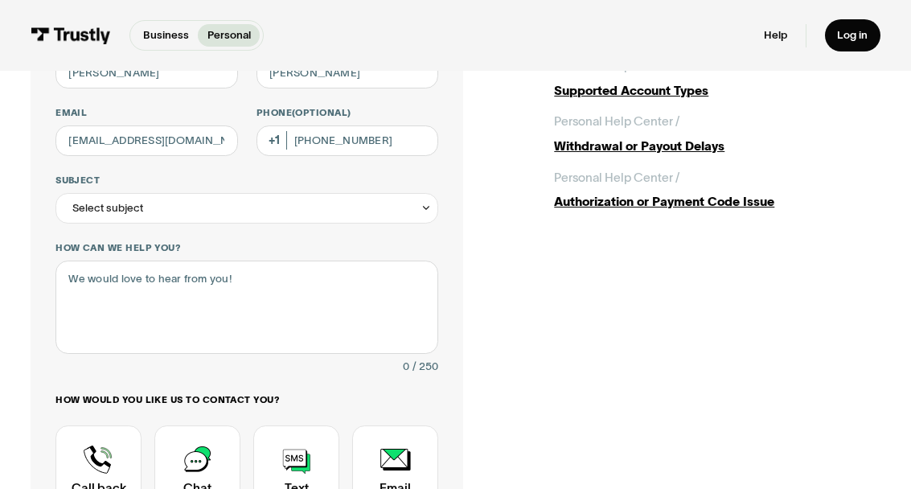
click at [431, 195] on div "Select subject" at bounding box center [246, 208] width 383 height 31
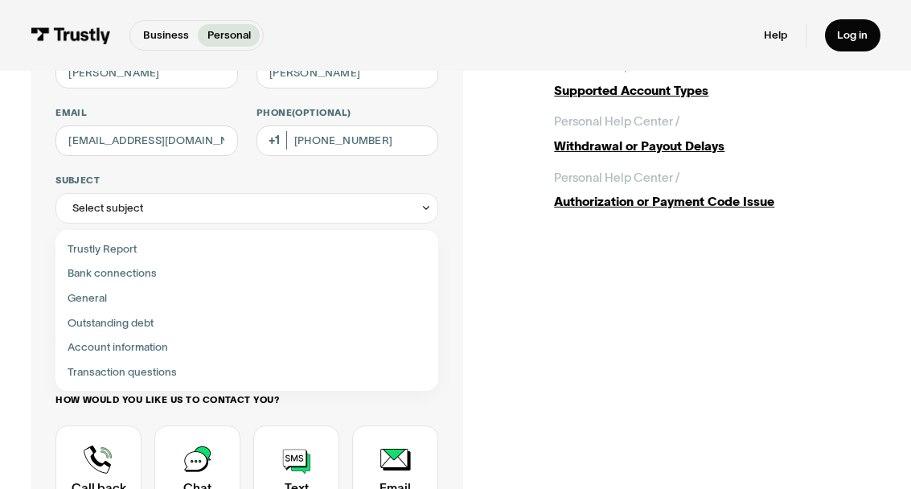
click at [158, 333] on label "Outstanding debt" at bounding box center [247, 322] width 371 height 25
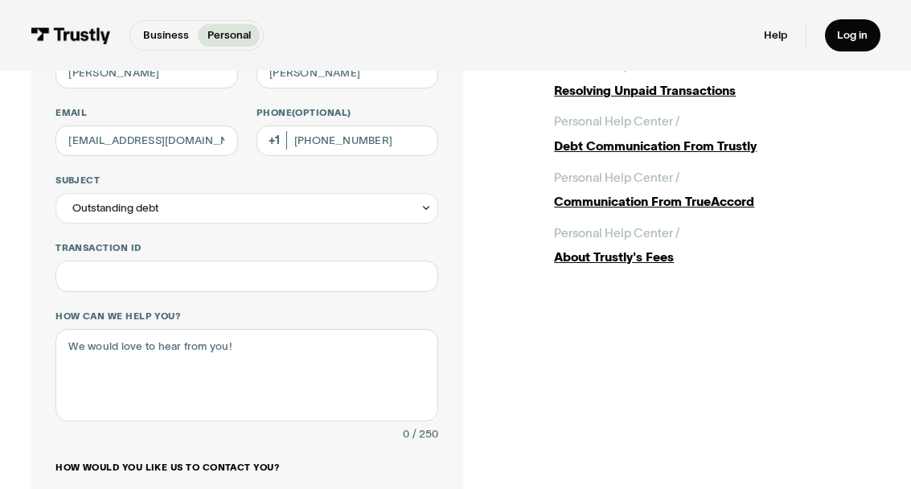
click at [183, 203] on div "Outstanding debt" at bounding box center [246, 208] width 383 height 31
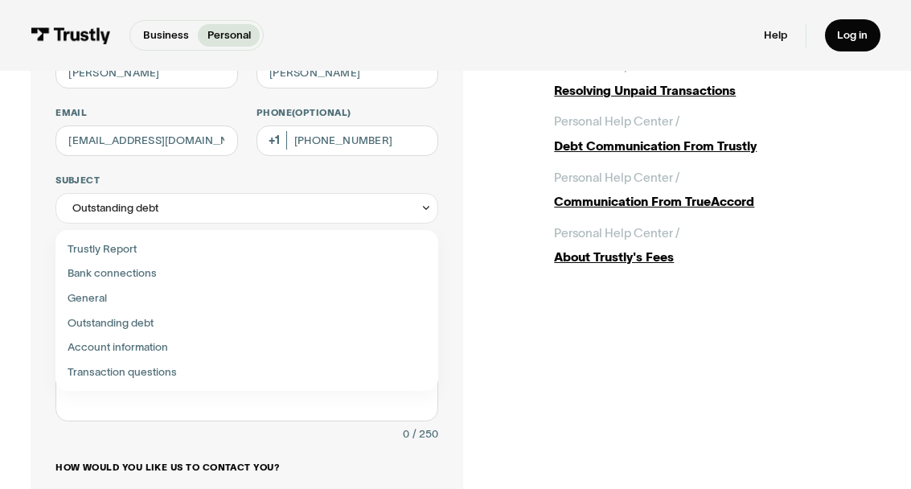
click at [170, 206] on div "Outstanding debt" at bounding box center [246, 208] width 383 height 31
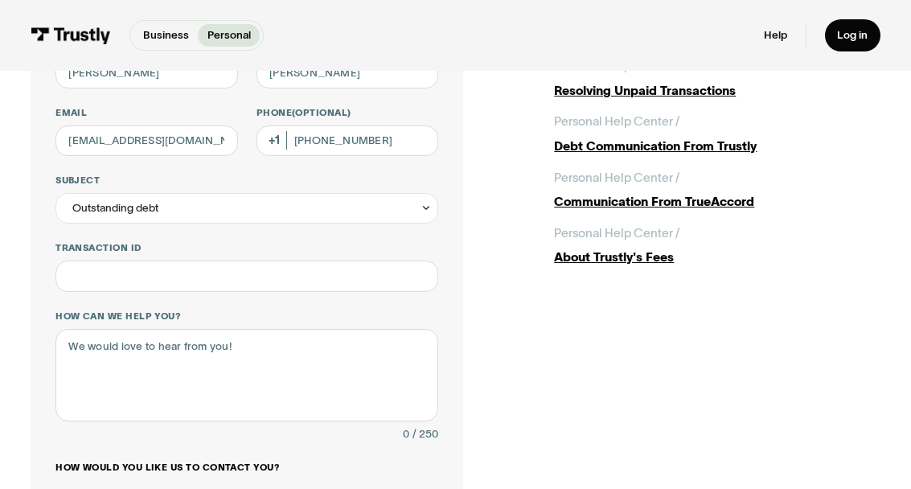
click at [412, 203] on div "Outstanding debt" at bounding box center [246, 208] width 383 height 31
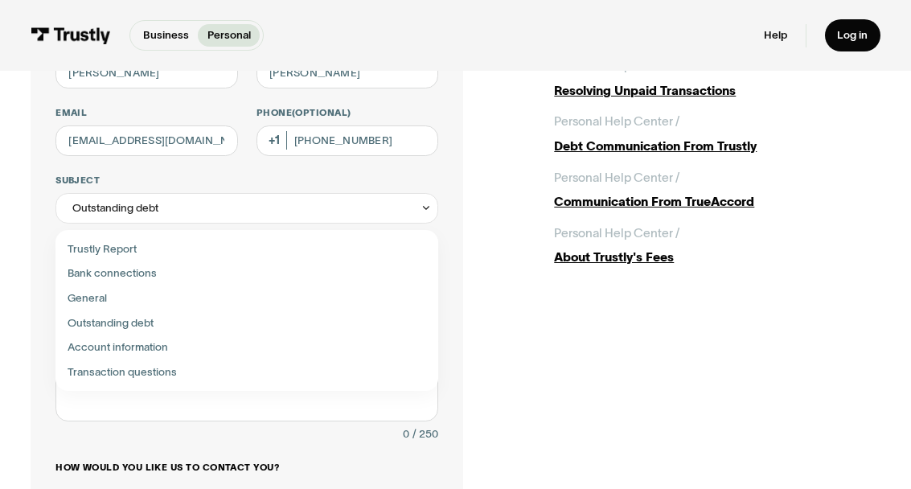
click at [149, 335] on div "Contact Trustly Support" at bounding box center [247, 347] width 371 height 25
type input "**********"
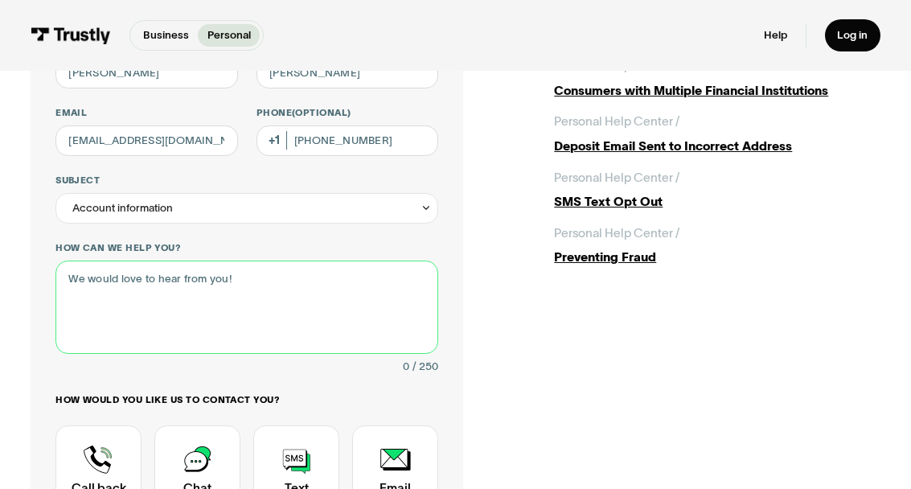
click at [290, 269] on textarea "How can we help you?" at bounding box center [246, 307] width 383 height 92
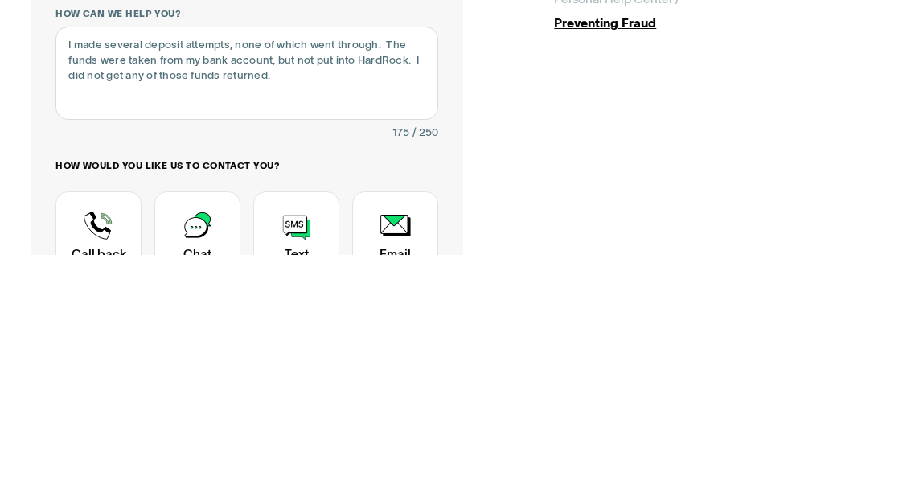
scroll to position [405, 0]
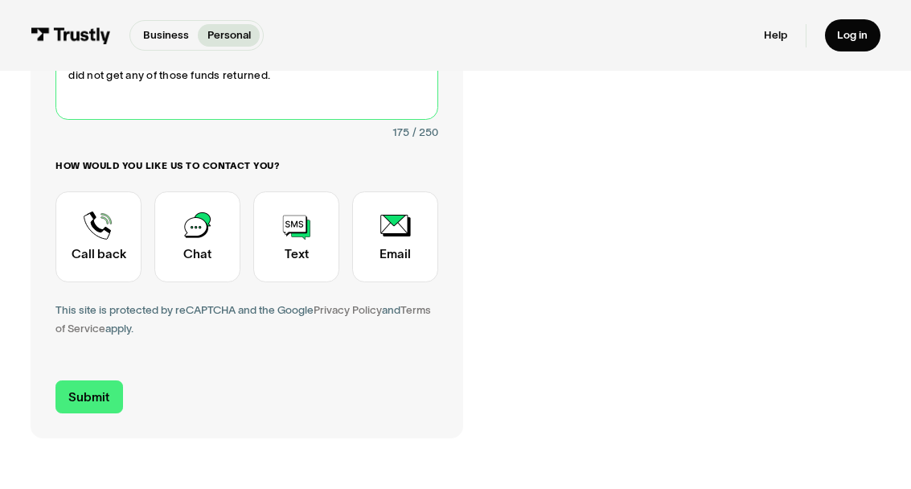
type textarea "I made several deposit attempts, none of which went through. The funds were tak…"
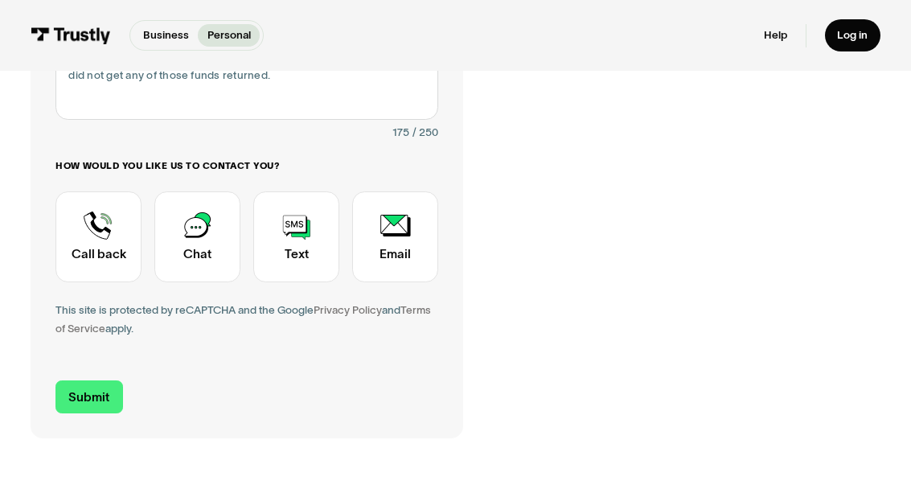
click at [857, 22] on link "Log in" at bounding box center [852, 35] width 55 height 33
